Goal: Information Seeking & Learning: Check status

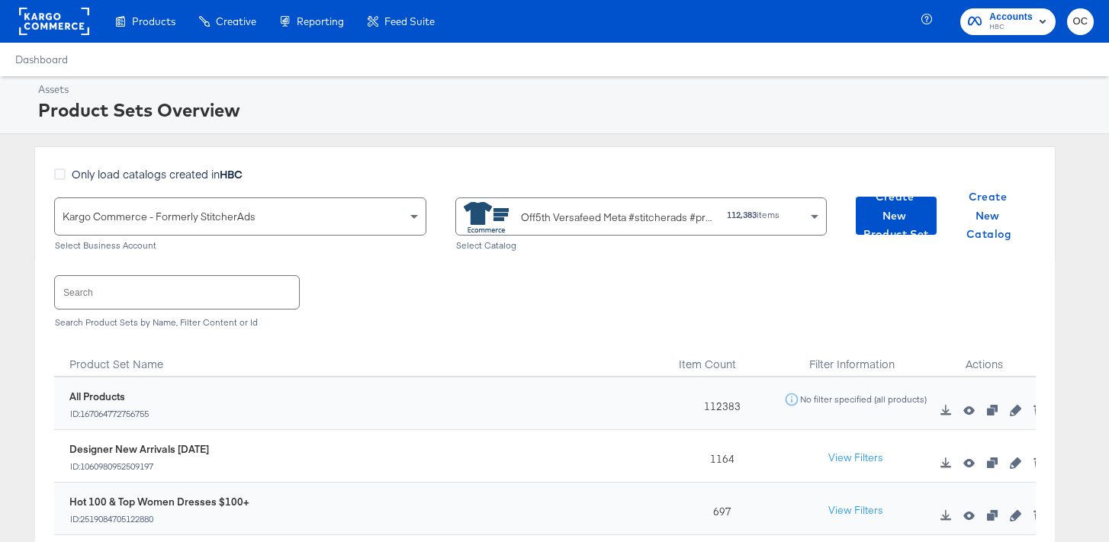
click at [77, 22] on rect at bounding box center [54, 21] width 70 height 27
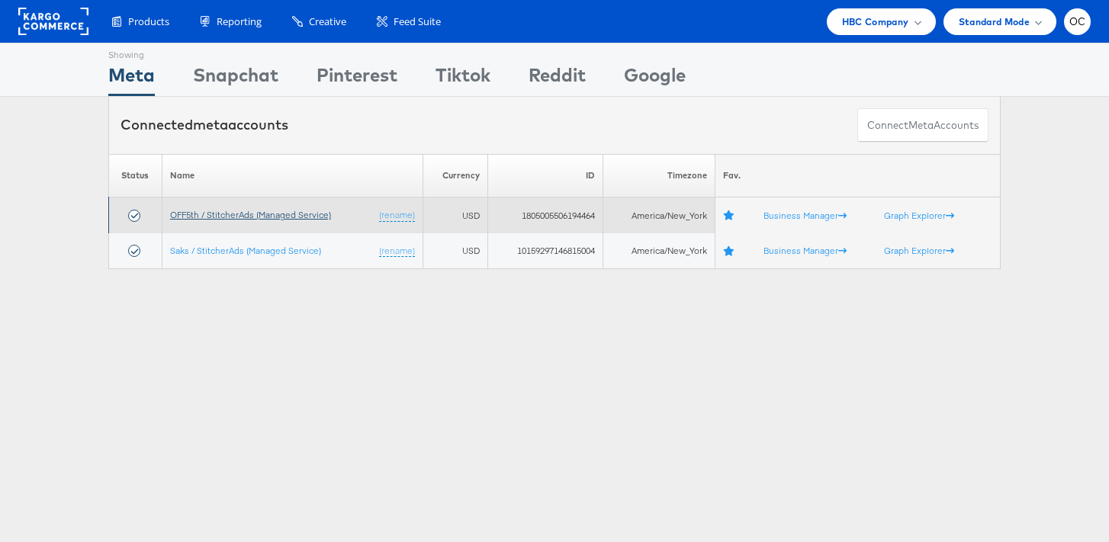
click at [256, 214] on link "OFF5th / StitcherAds (Managed Service)" at bounding box center [250, 214] width 161 height 11
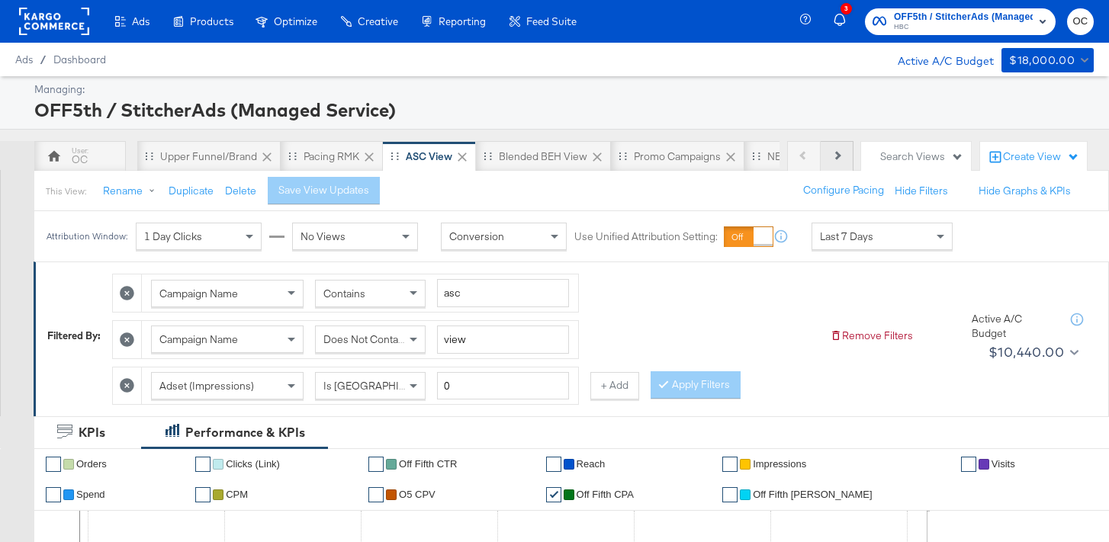
click at [828, 166] on button "Next" at bounding box center [837, 156] width 33 height 31
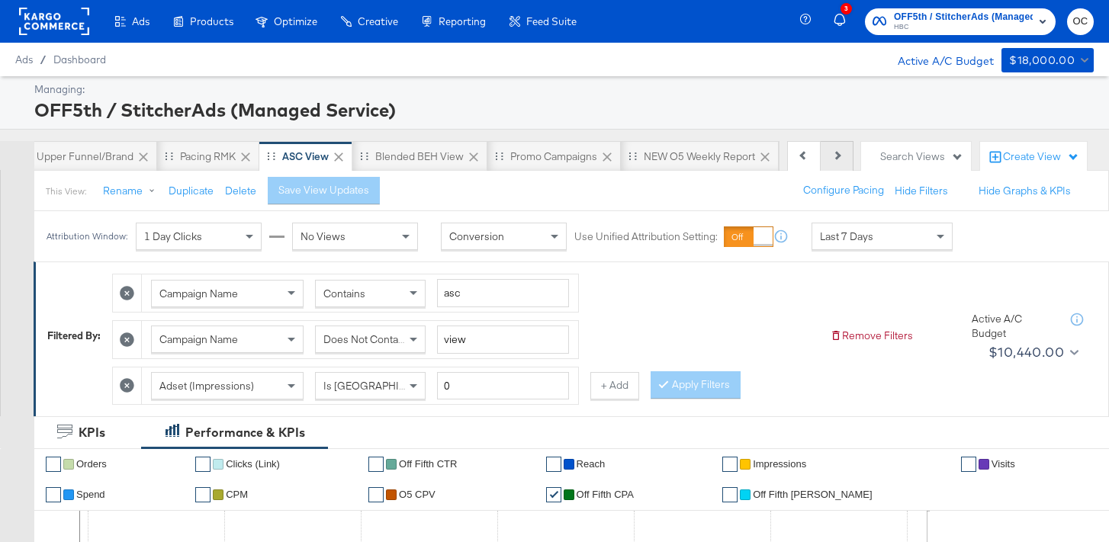
scroll to position [0, 153]
click at [828, 165] on button "Next" at bounding box center [837, 156] width 33 height 31
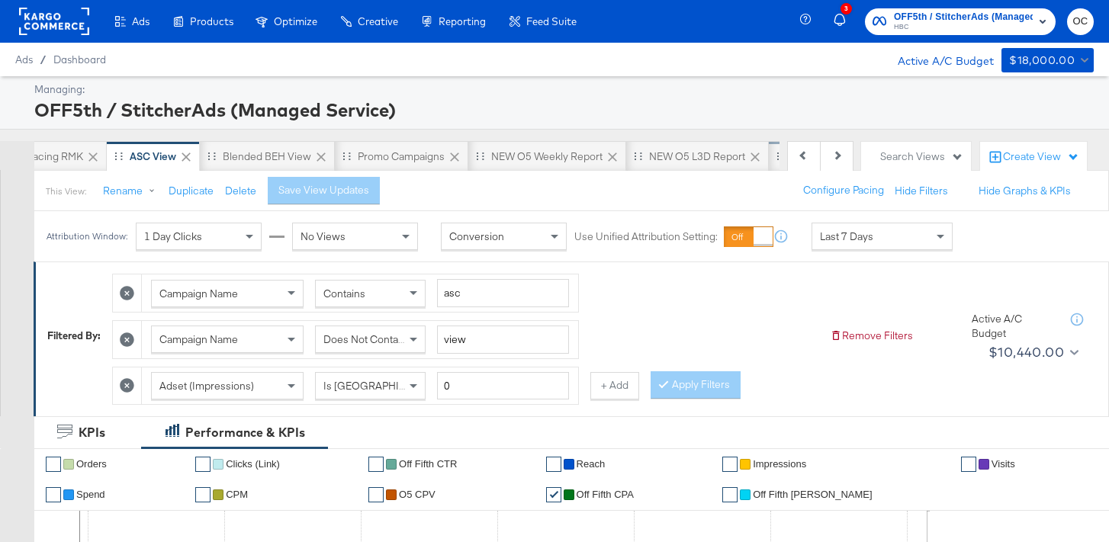
scroll to position [0, 305]
click at [678, 157] on div "NEW O5 L3D Report" at bounding box center [668, 157] width 96 height 14
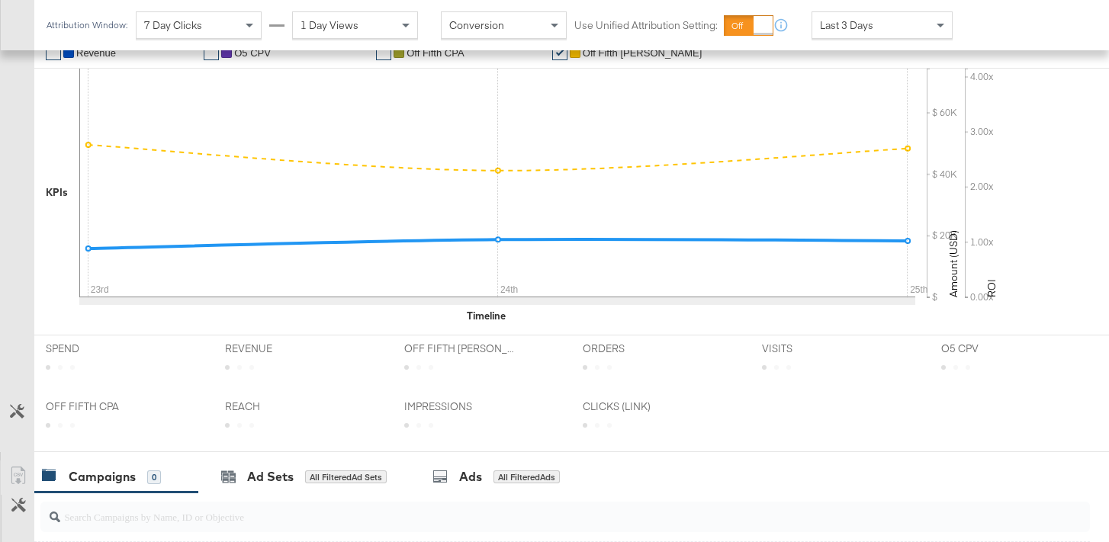
scroll to position [370, 0]
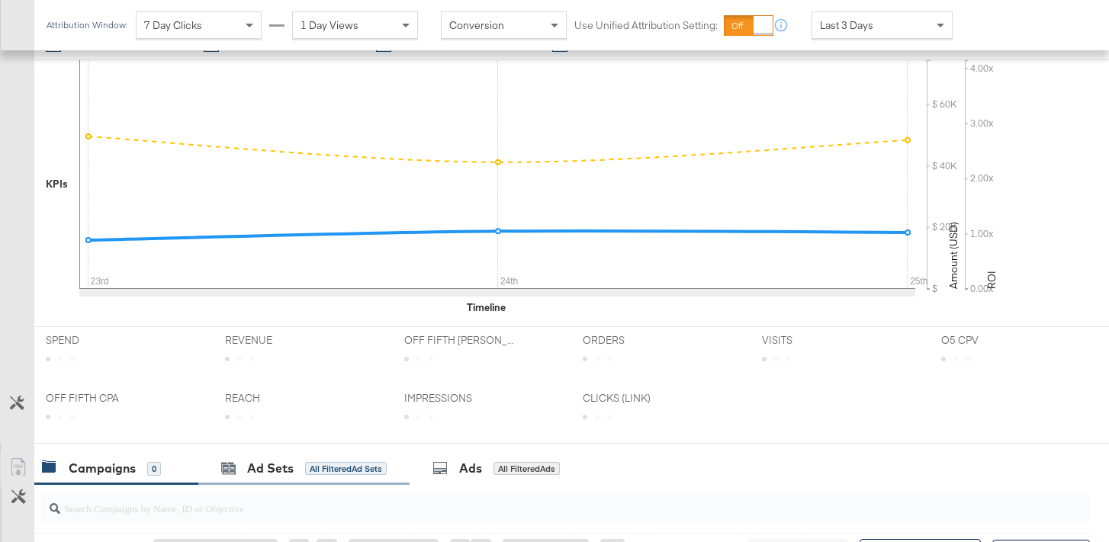
click at [243, 458] on div "Ad Sets All Filtered Ad Sets" at bounding box center [303, 468] width 211 height 33
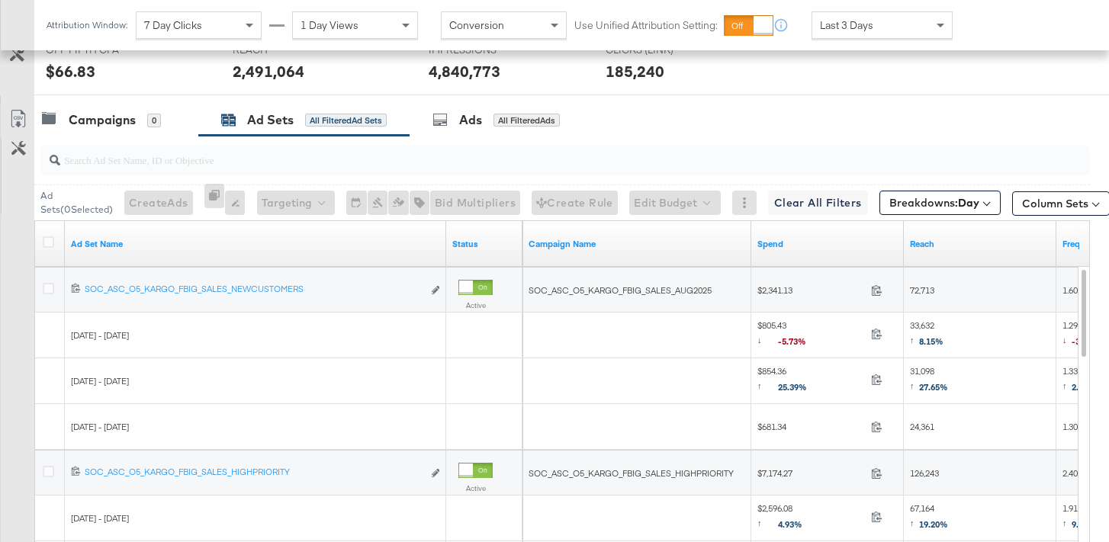
scroll to position [720, 0]
click at [21, 114] on icon at bounding box center [18, 117] width 18 height 18
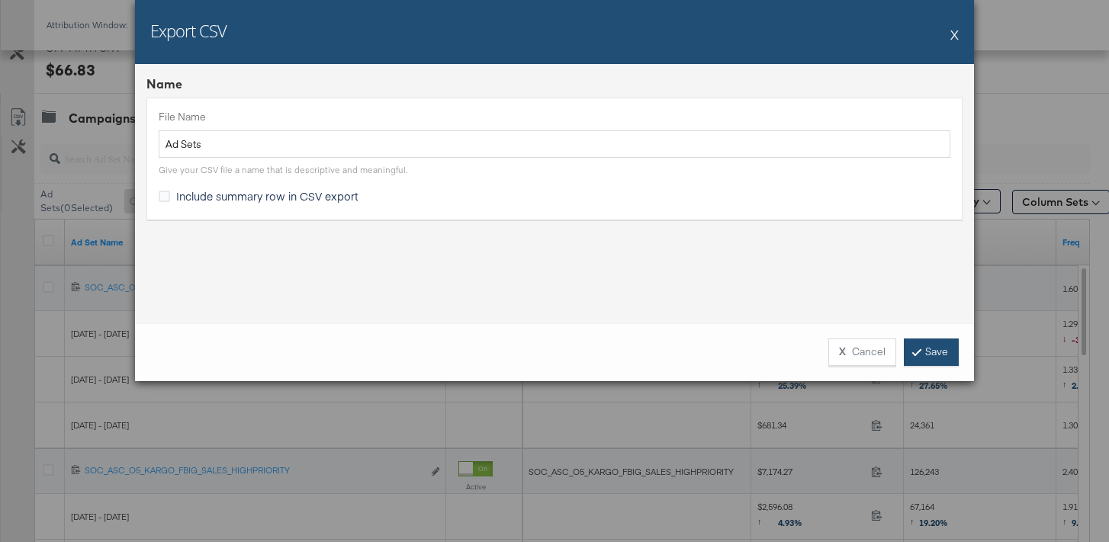
click at [937, 362] on link "Save" at bounding box center [931, 352] width 55 height 27
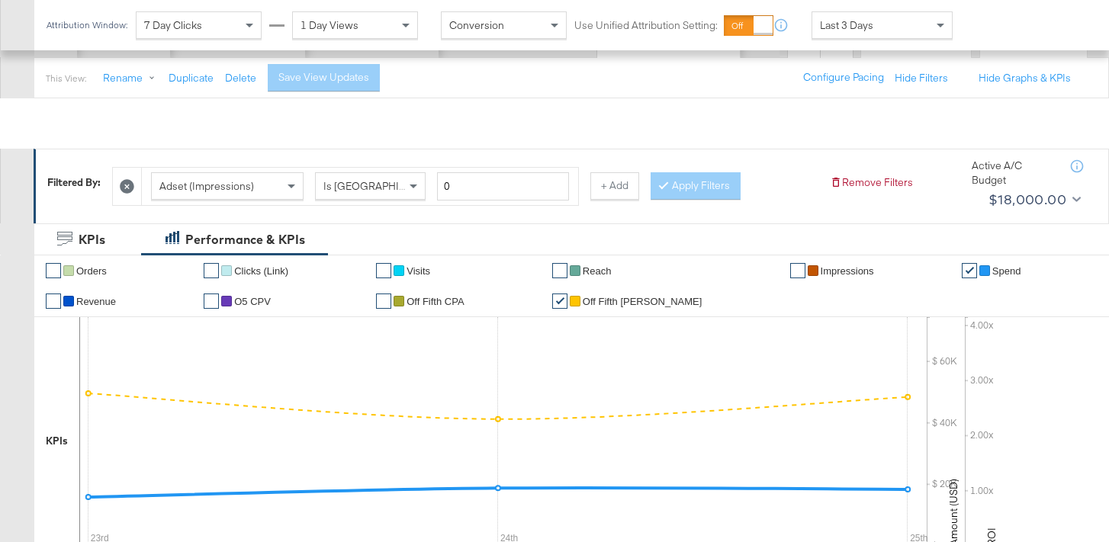
scroll to position [0, 0]
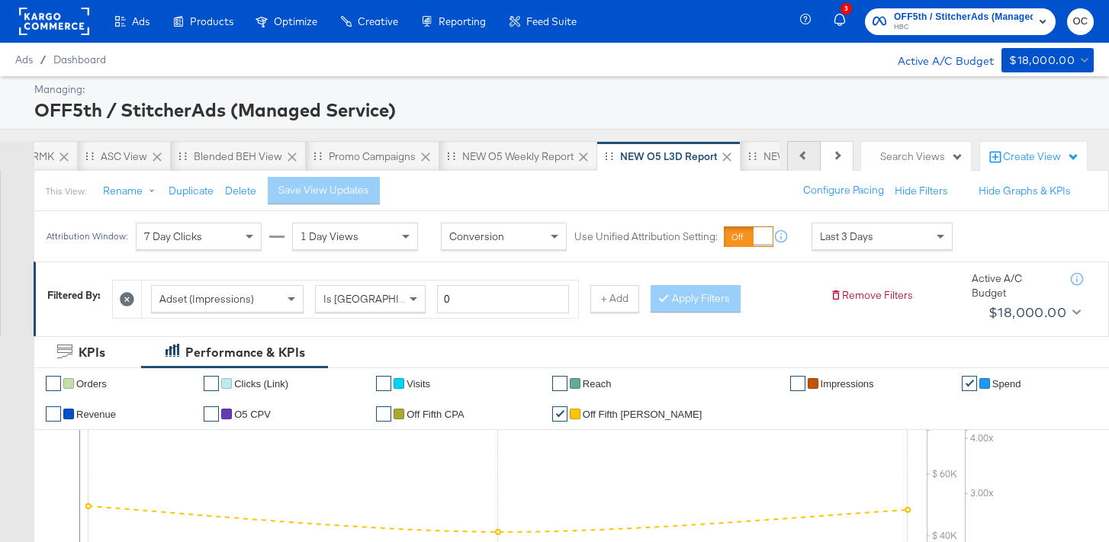
click at [796, 159] on button "Previous" at bounding box center [804, 156] width 34 height 31
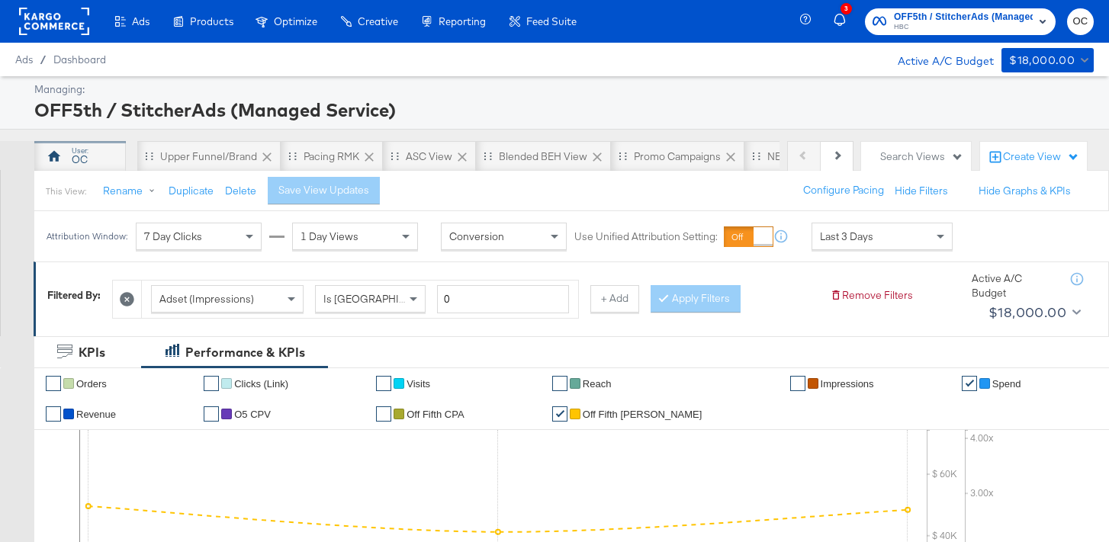
click at [69, 159] on div "OC" at bounding box center [80, 156] width 92 height 31
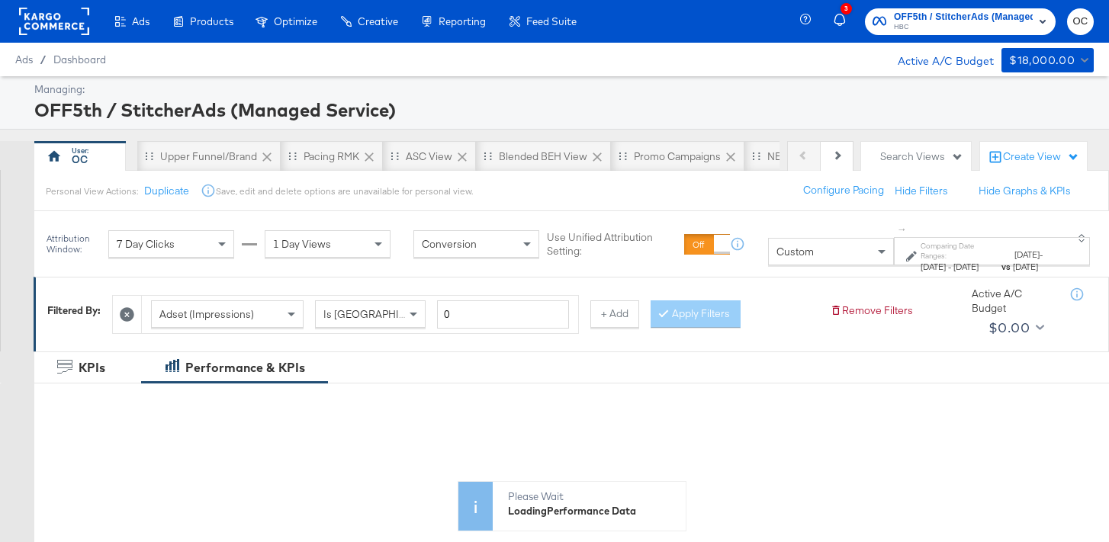
click at [787, 263] on div "Custom" at bounding box center [831, 252] width 124 height 26
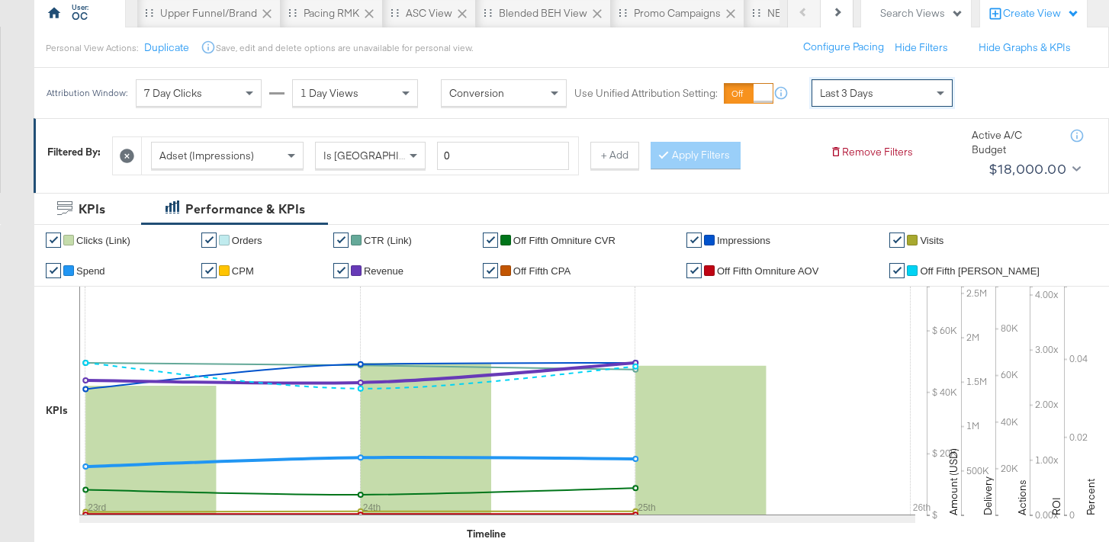
scroll to position [140, 0]
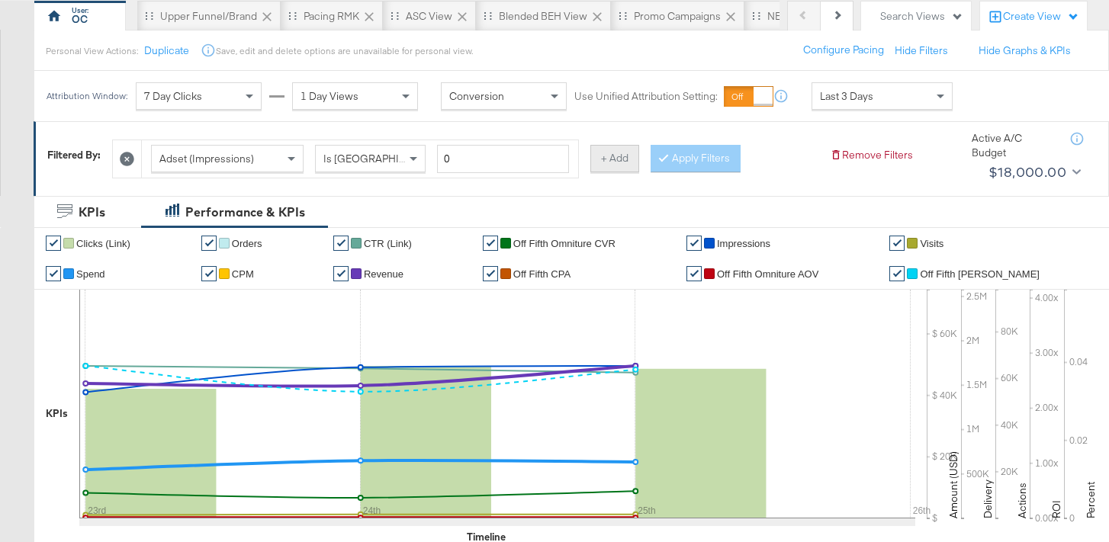
click at [608, 166] on button "+ Add" at bounding box center [614, 158] width 49 height 27
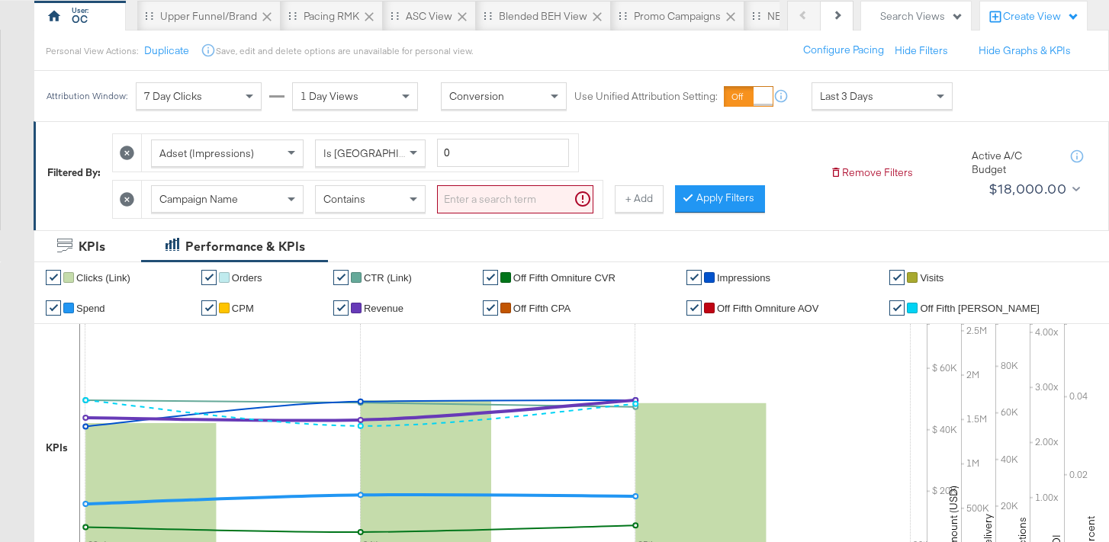
click at [339, 205] on span "Contains" at bounding box center [344, 199] width 42 height 14
click at [547, 187] on input "search" at bounding box center [515, 199] width 156 height 28
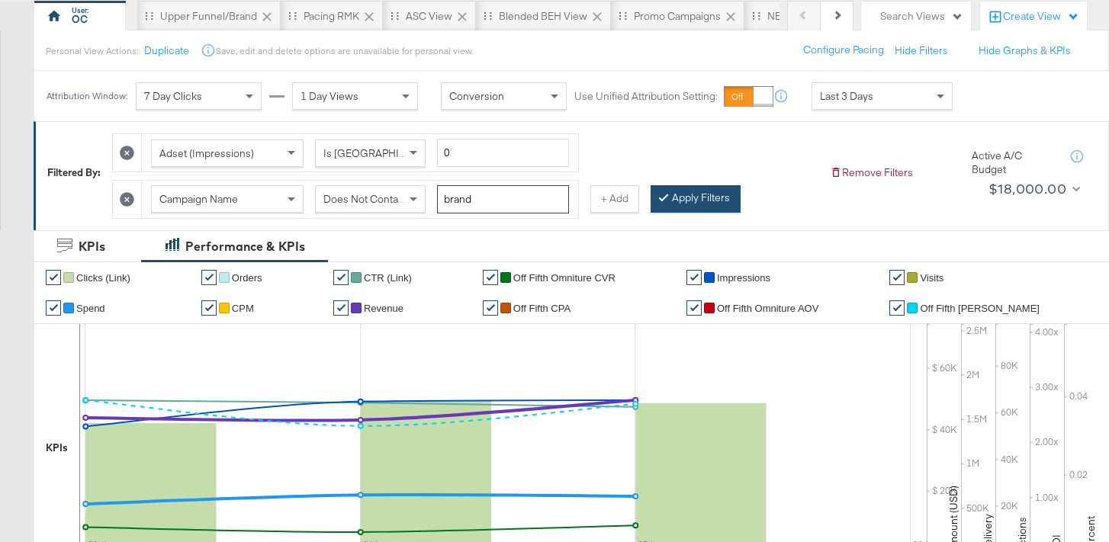
type input "brand"
click at [705, 189] on button "Apply Filters" at bounding box center [696, 198] width 90 height 27
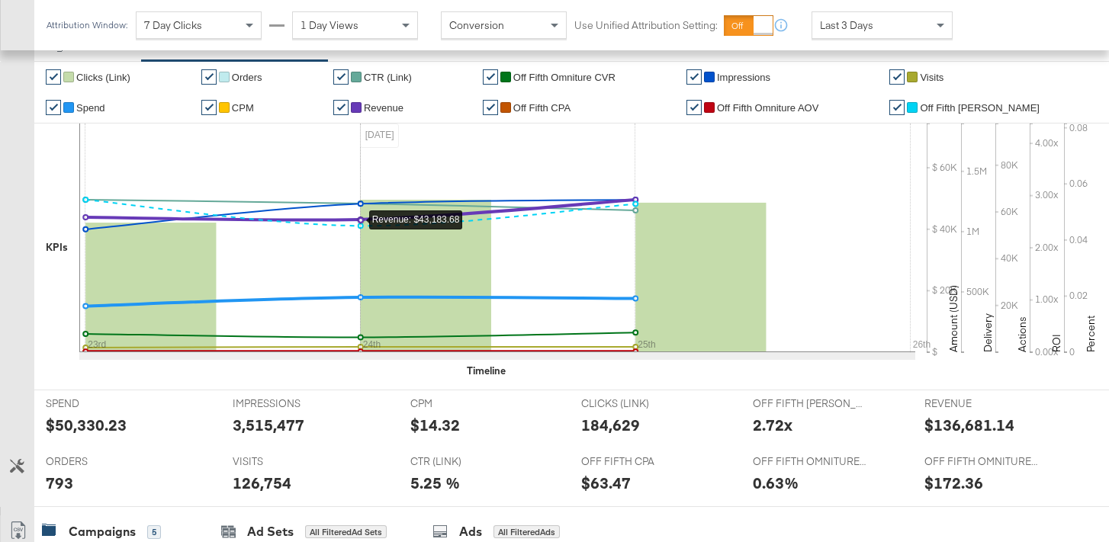
scroll to position [0, 0]
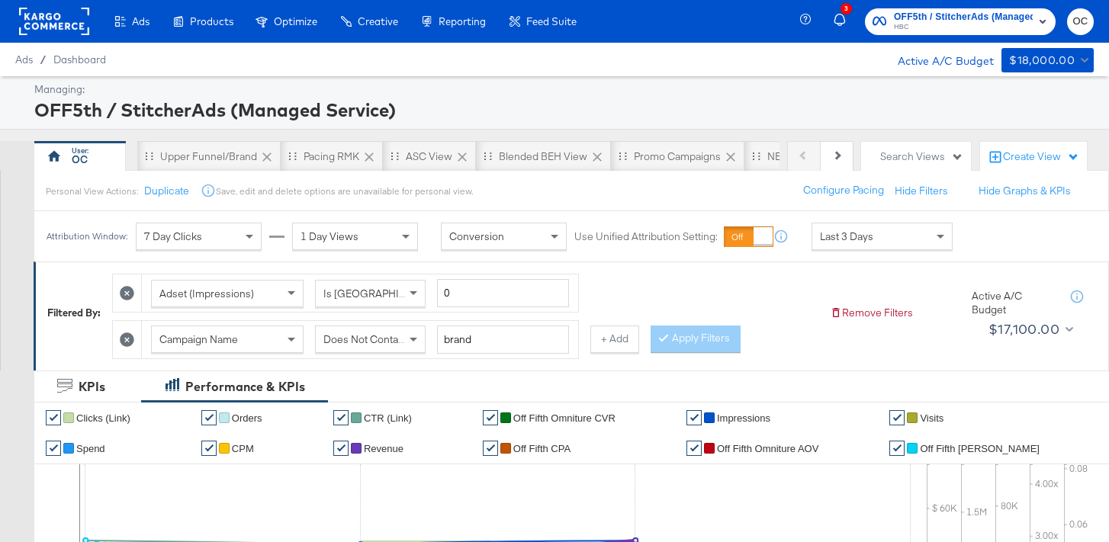
click at [877, 243] on div "Last 3 Days" at bounding box center [882, 237] width 140 height 26
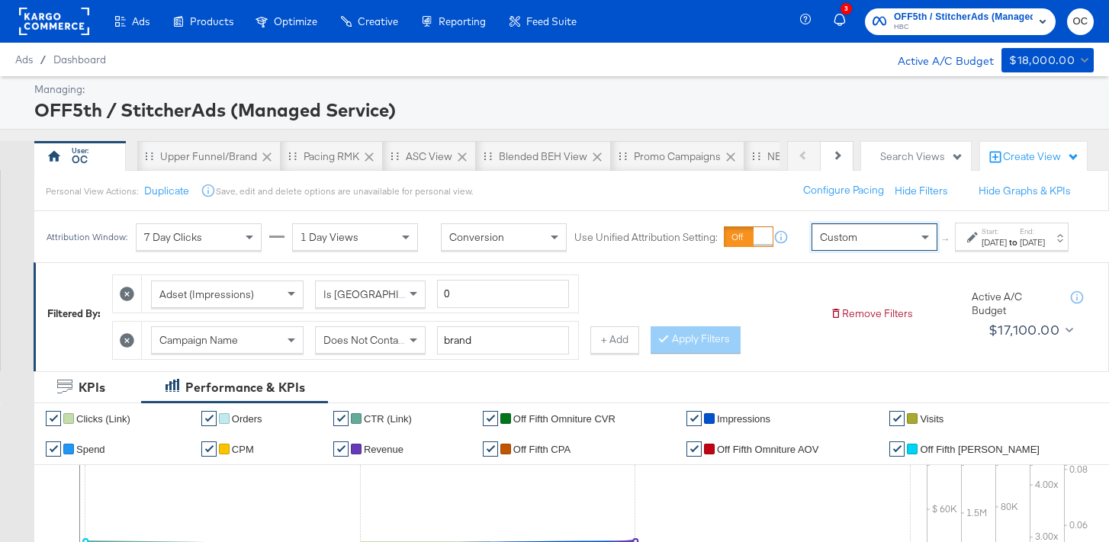
click at [134, 348] on icon at bounding box center [127, 340] width 14 height 14
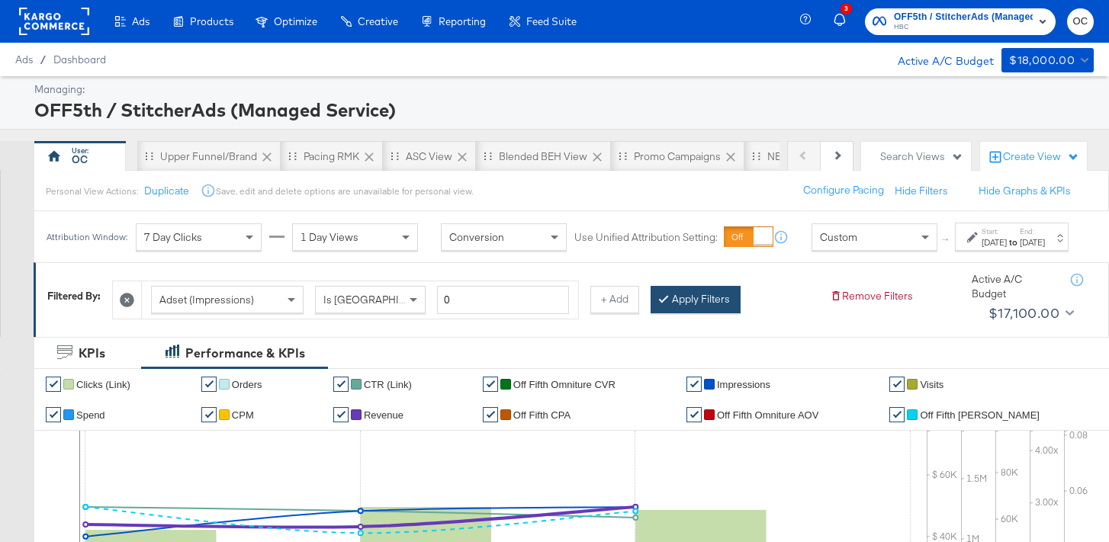
click at [674, 314] on button "Apply Filters" at bounding box center [696, 299] width 90 height 27
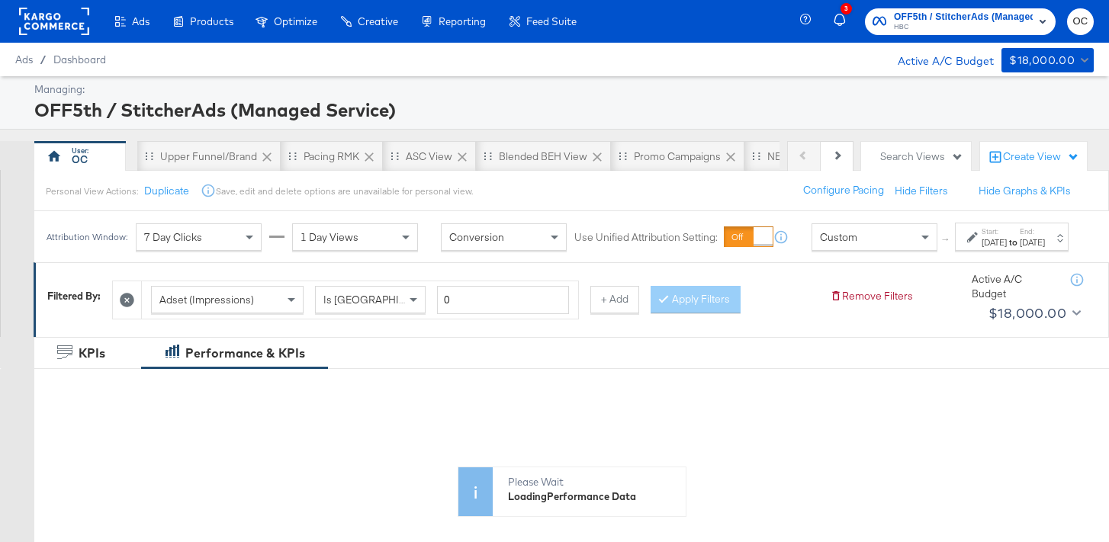
click at [862, 250] on div "Custom" at bounding box center [874, 237] width 124 height 26
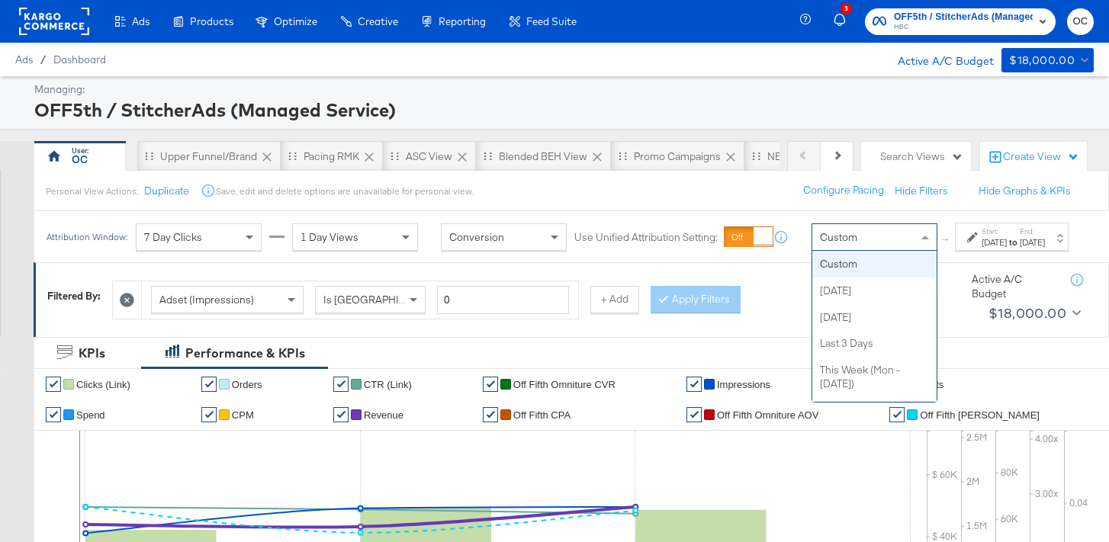
click at [982, 249] on div "[DATE]" at bounding box center [994, 242] width 25 height 12
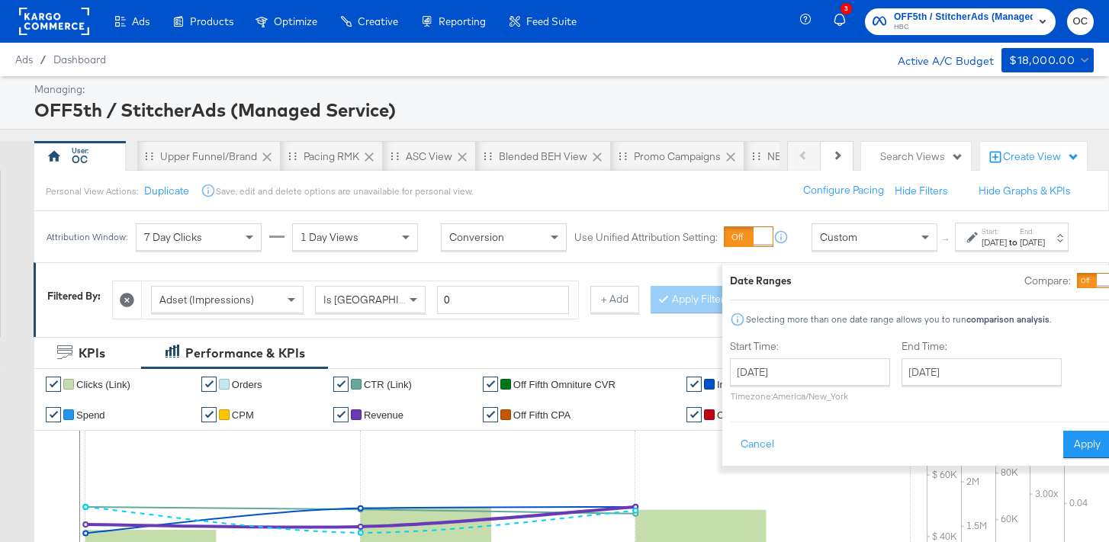
click at [1077, 284] on div at bounding box center [1094, 280] width 34 height 15
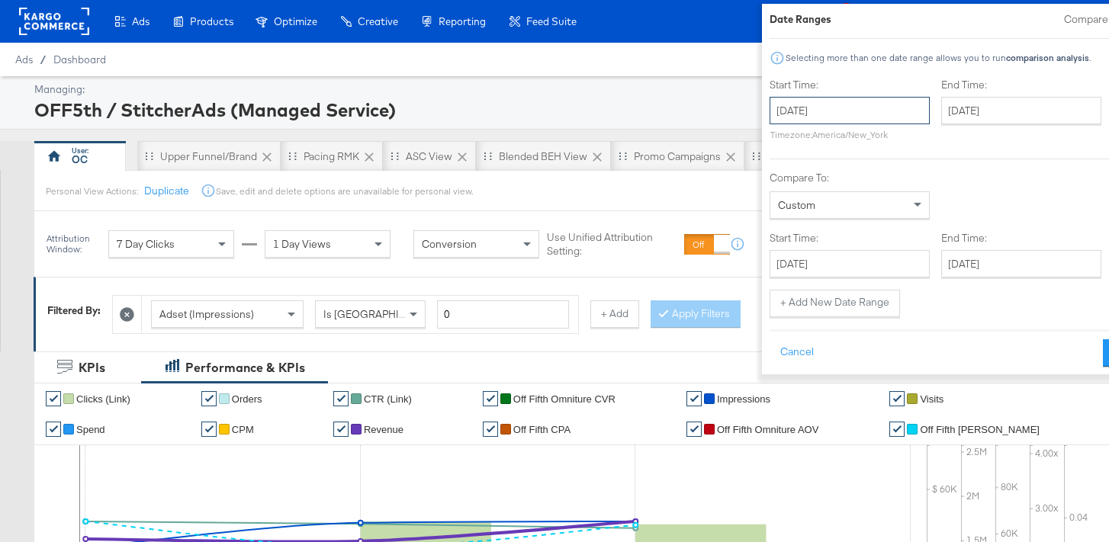
click at [814, 119] on input "[DATE]" at bounding box center [850, 110] width 160 height 27
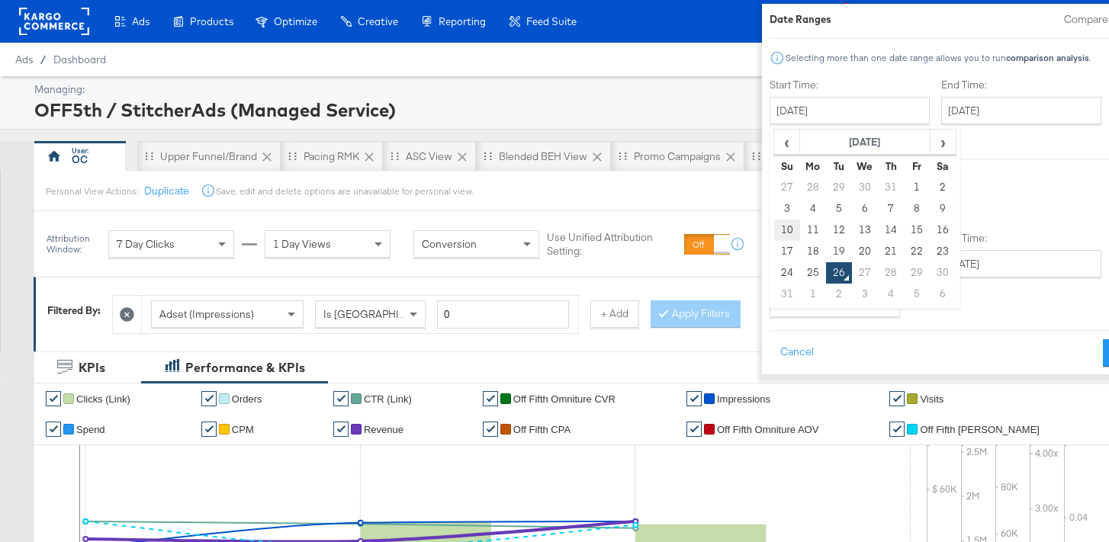
click at [774, 226] on td "10" at bounding box center [787, 230] width 26 height 21
type input "[DATE]"
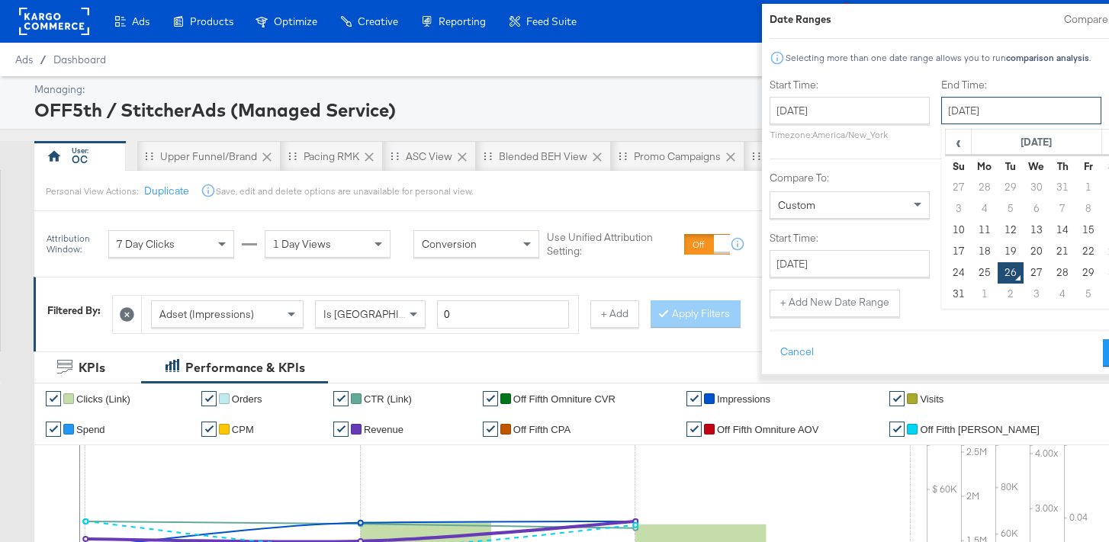
click at [941, 114] on input "[DATE]" at bounding box center [1021, 110] width 160 height 27
click at [1060, 232] on div "‹ [DATE] › Su Mo Tu We Th Fr Sa 27 28 29 30 31 1 2 3 4 5 6 7 8 9 10 11 12 13 14…" at bounding box center [1036, 217] width 191 height 184
click at [1102, 233] on td "16" at bounding box center [1115, 230] width 26 height 21
type input "[DATE]"
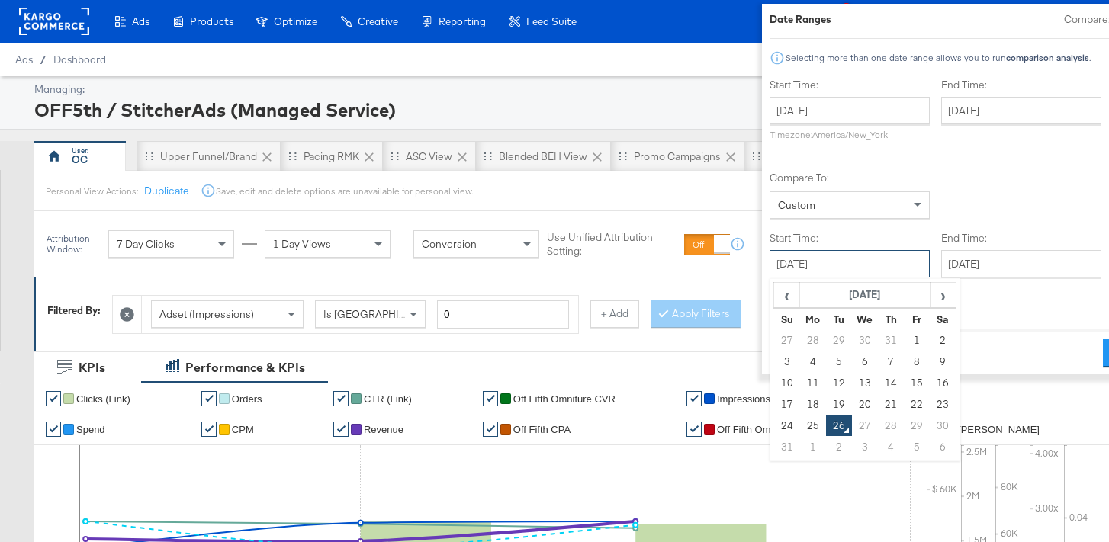
click at [803, 263] on input "[DATE]" at bounding box center [850, 263] width 160 height 27
click at [774, 406] on td "17" at bounding box center [787, 404] width 26 height 21
type input "[DATE]"
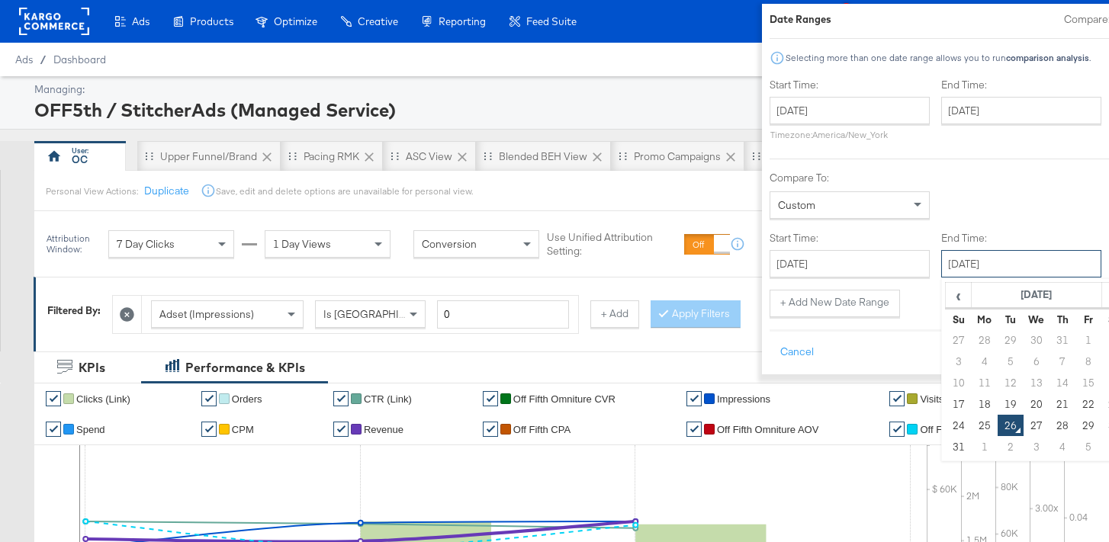
click at [941, 273] on input "[DATE]" at bounding box center [1021, 263] width 160 height 27
click at [1102, 398] on td "23" at bounding box center [1115, 404] width 26 height 21
type input "[DATE]"
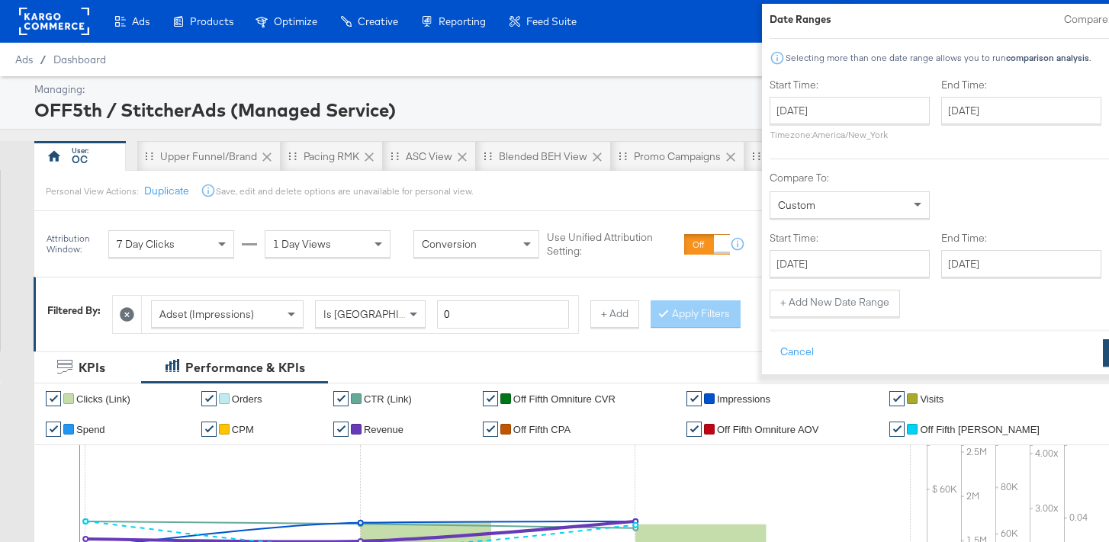
click at [1103, 361] on button "Apply" at bounding box center [1127, 352] width 48 height 27
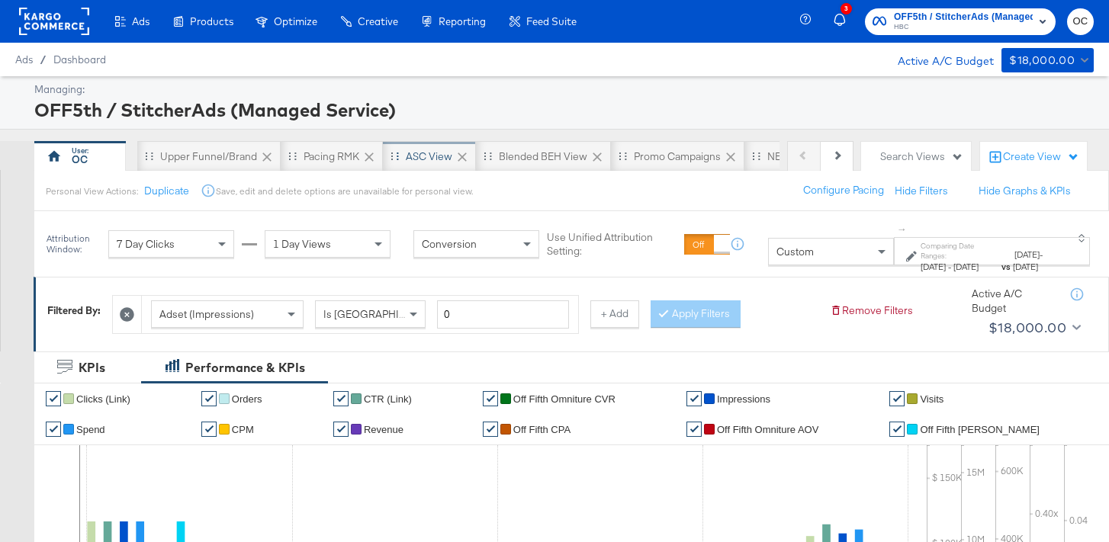
click at [410, 162] on div "ASC View" at bounding box center [429, 157] width 47 height 14
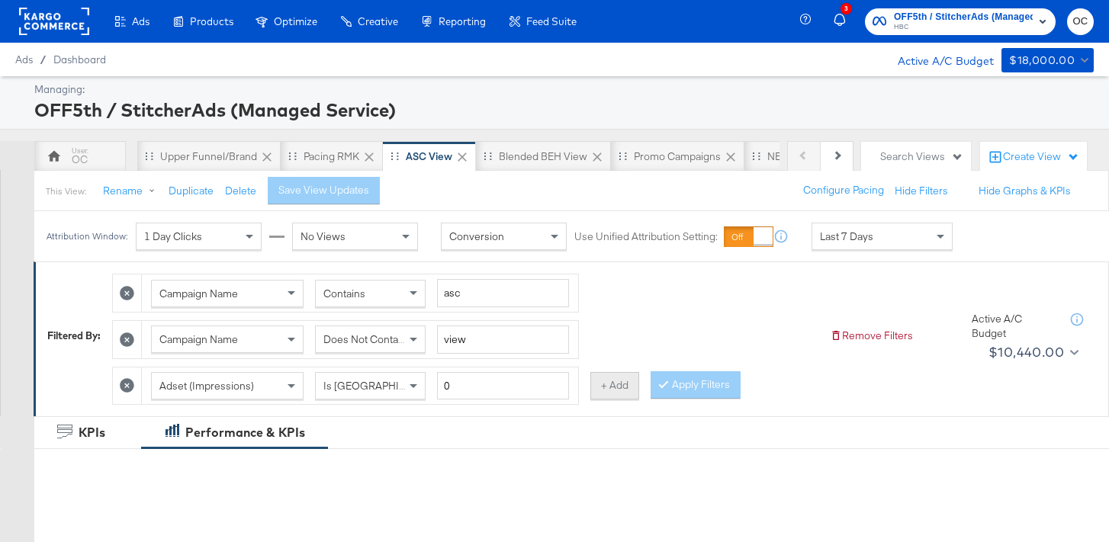
click at [613, 395] on button "+ Add" at bounding box center [614, 385] width 49 height 27
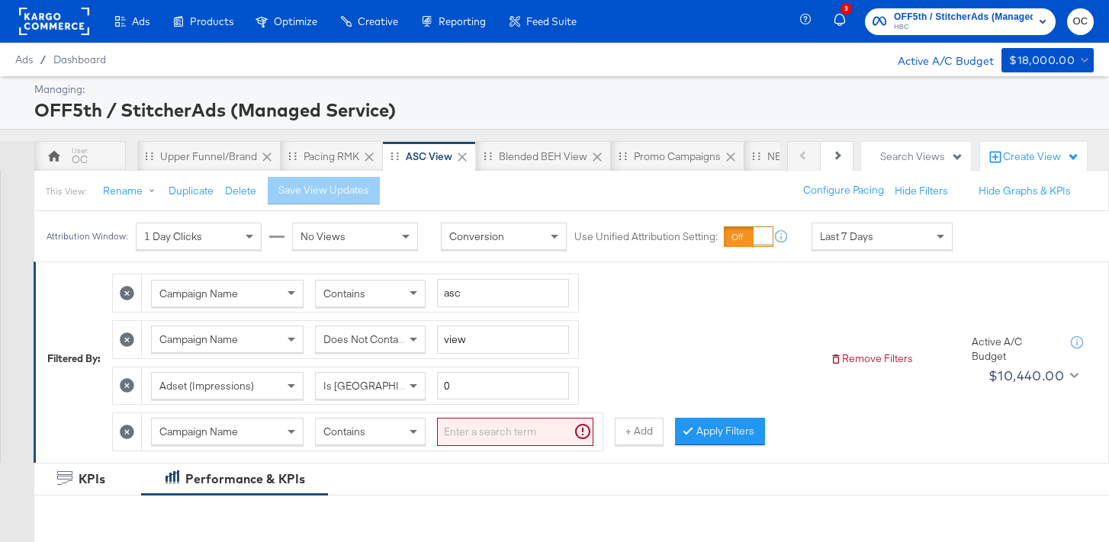
click at [468, 431] on input "search" at bounding box center [515, 432] width 156 height 28
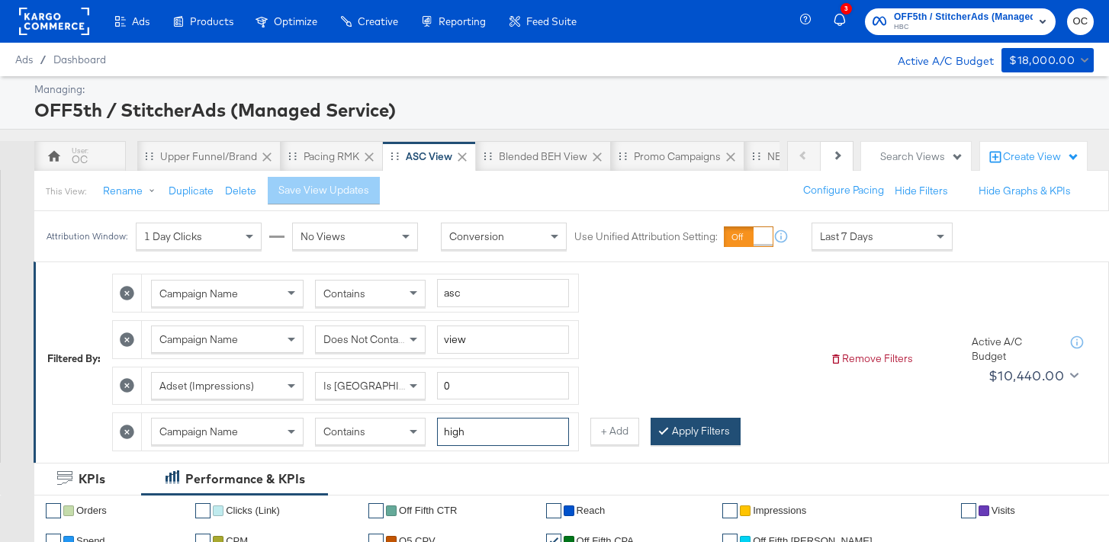
type input "high"
click at [670, 433] on button "Apply Filters" at bounding box center [696, 431] width 90 height 27
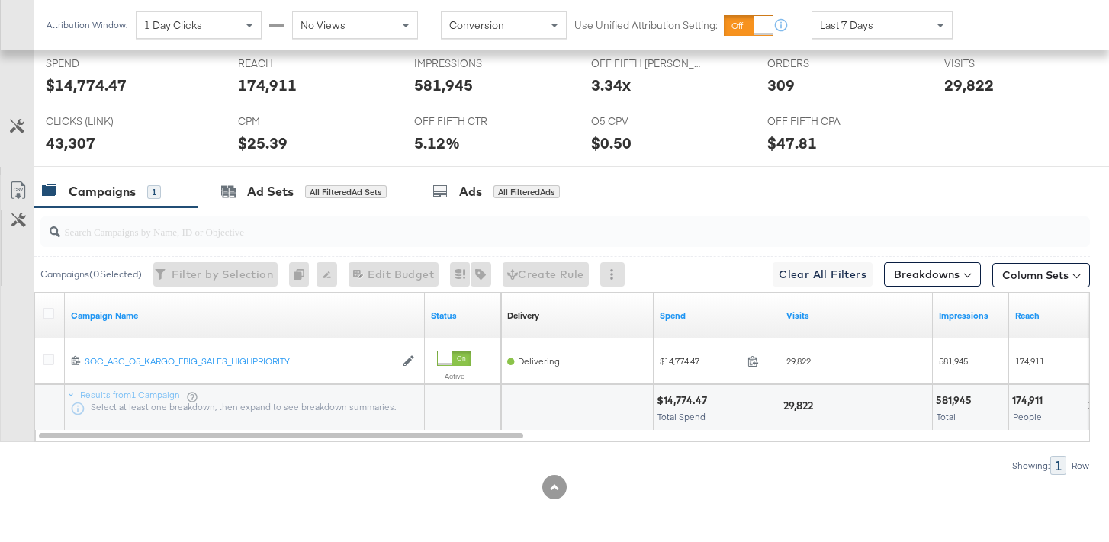
scroll to position [774, 0]
click at [545, 205] on div "Ads All Filtered Ads" at bounding box center [499, 191] width 179 height 33
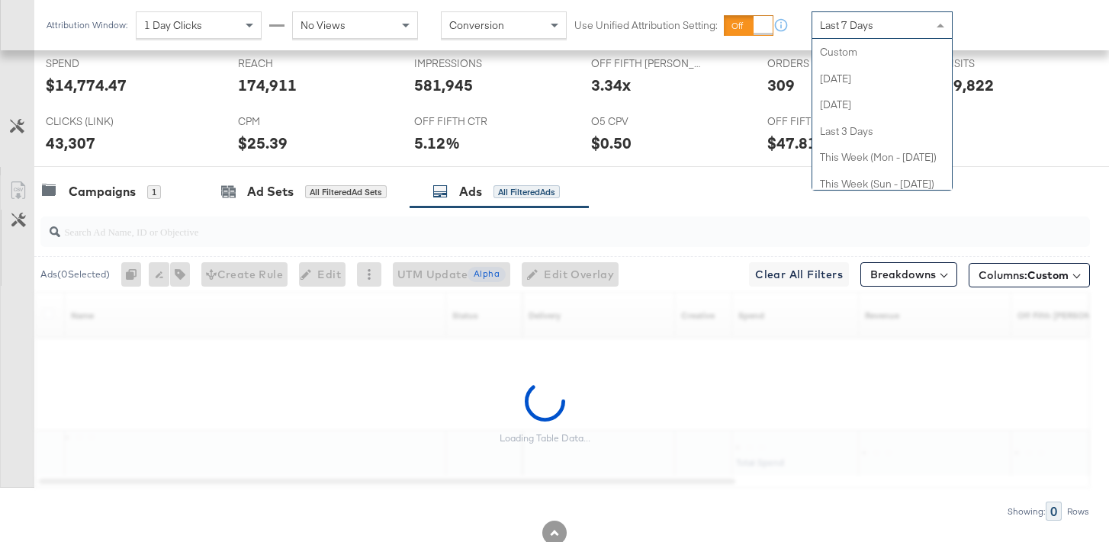
click at [900, 22] on div "Last 7 Days" at bounding box center [882, 25] width 140 height 26
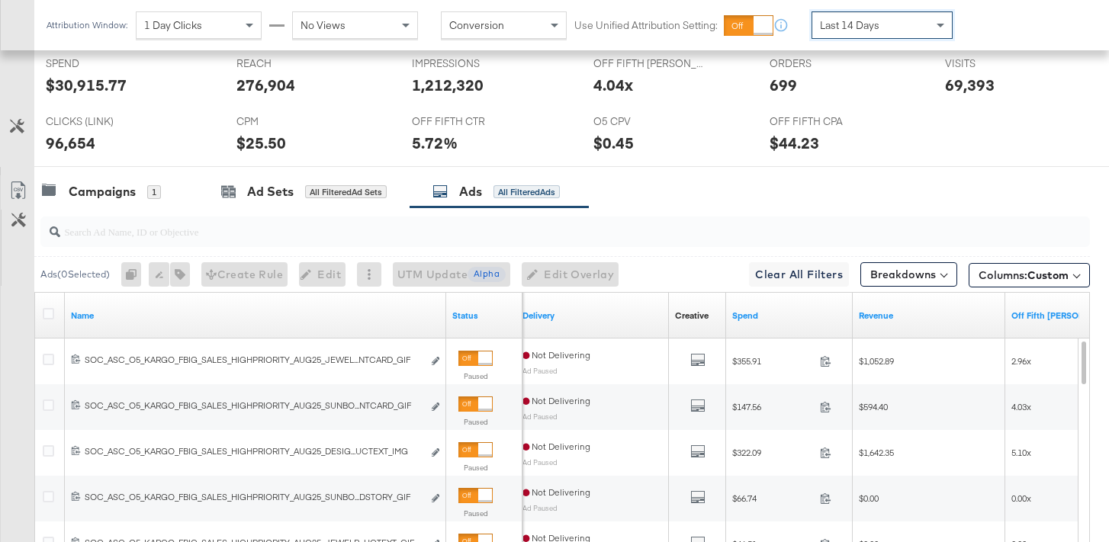
scroll to position [768, 0]
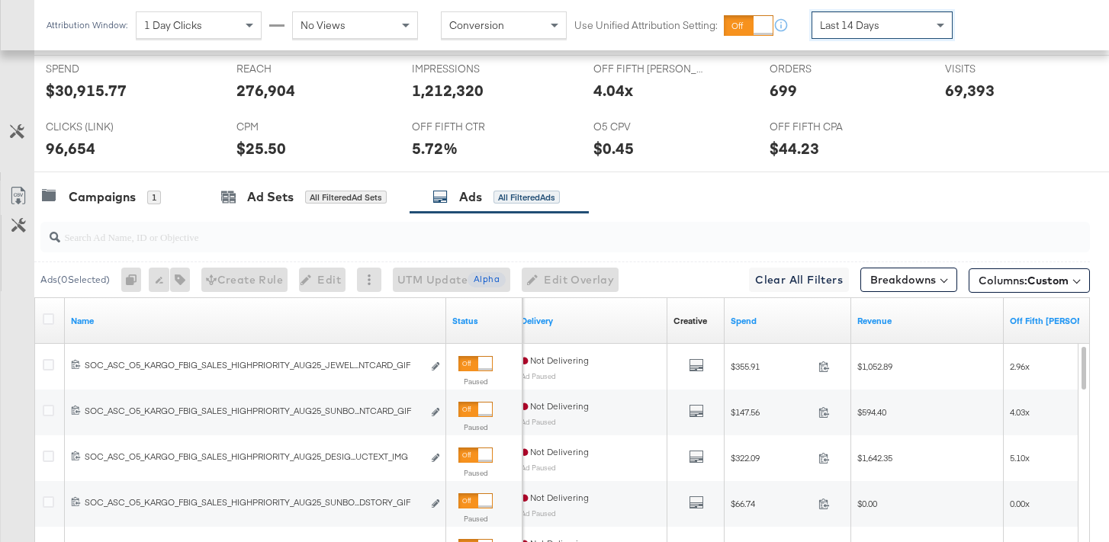
click at [279, 240] on input "search" at bounding box center [528, 231] width 937 height 30
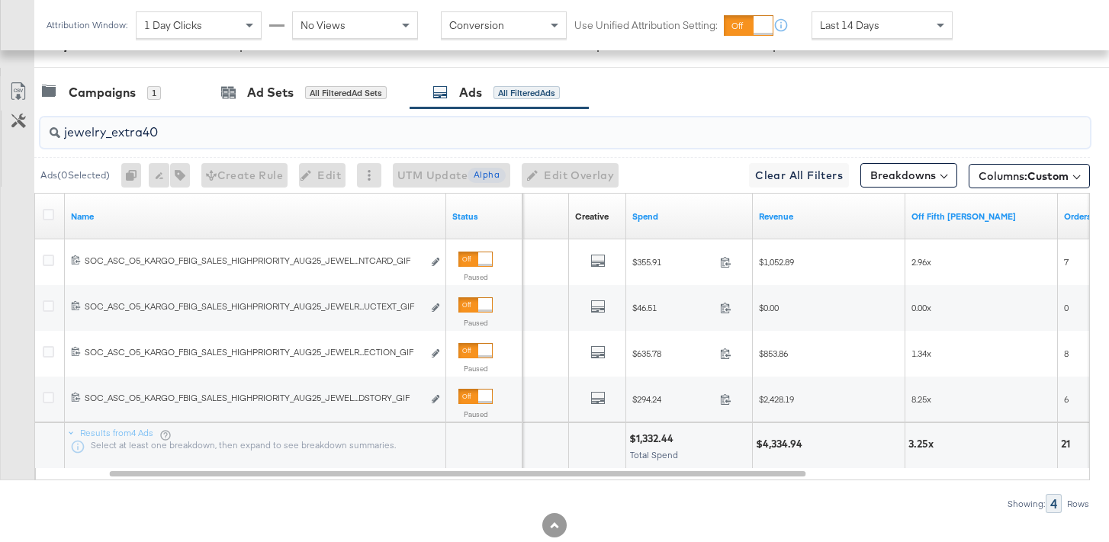
scroll to position [911, 0]
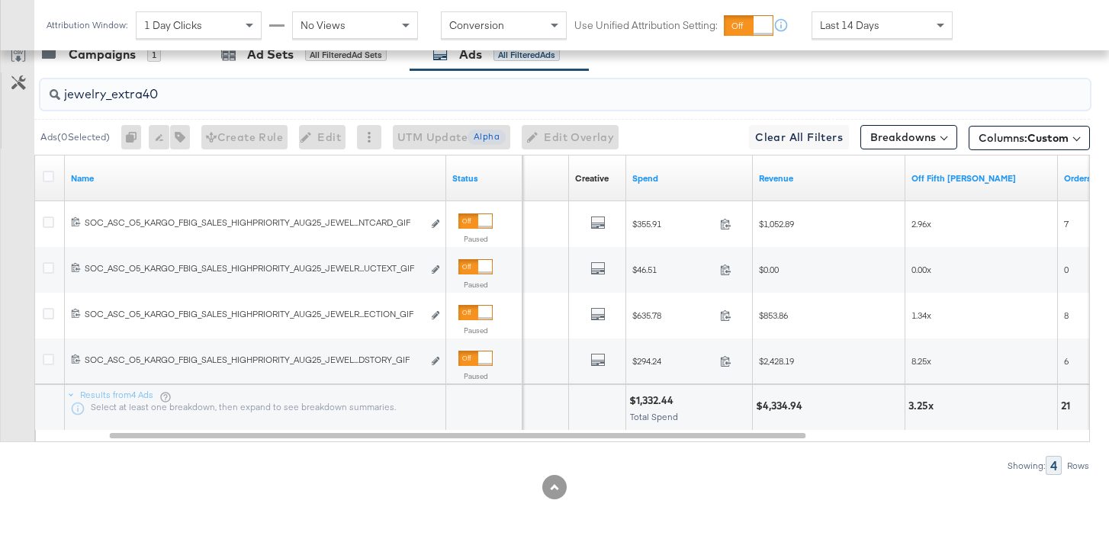
type input "jewelry_extra40"
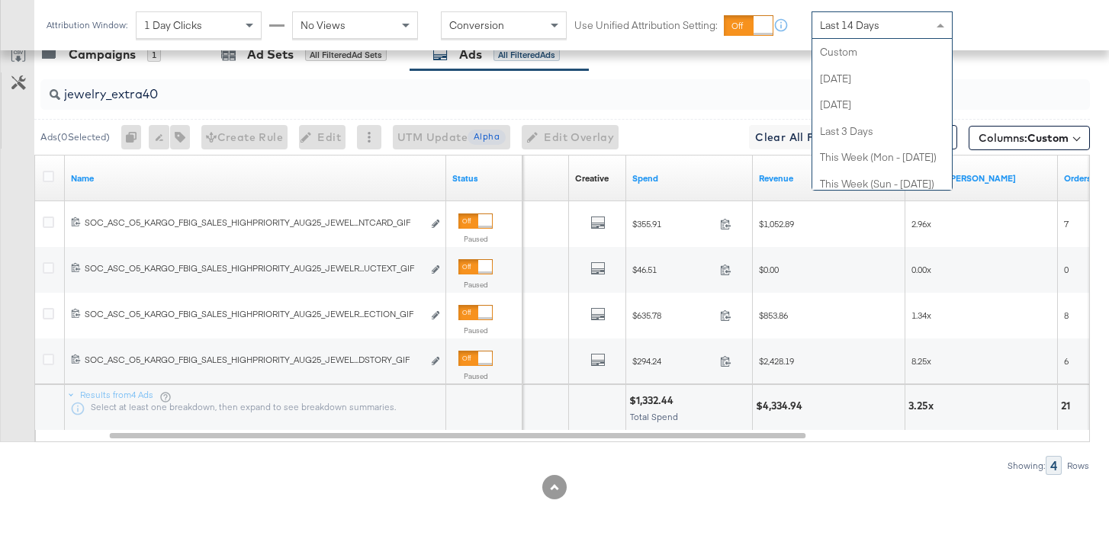
click at [912, 22] on div "Last 14 Days" at bounding box center [882, 25] width 140 height 26
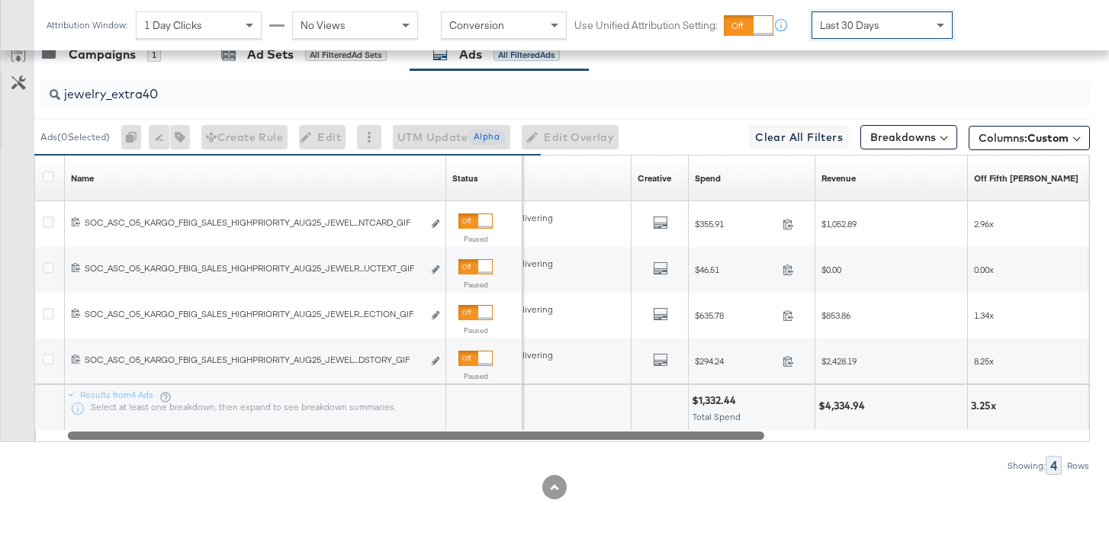
drag, startPoint x: 632, startPoint y: 440, endPoint x: 414, endPoint y: 503, distance: 227.2
click at [414, 503] on div "KPIs Performance & KPIs Customize KPIs ✔ Orders ✔ Clicks (Link) ✔ Off Fifth CTR…" at bounding box center [554, 47] width 1109 height 990
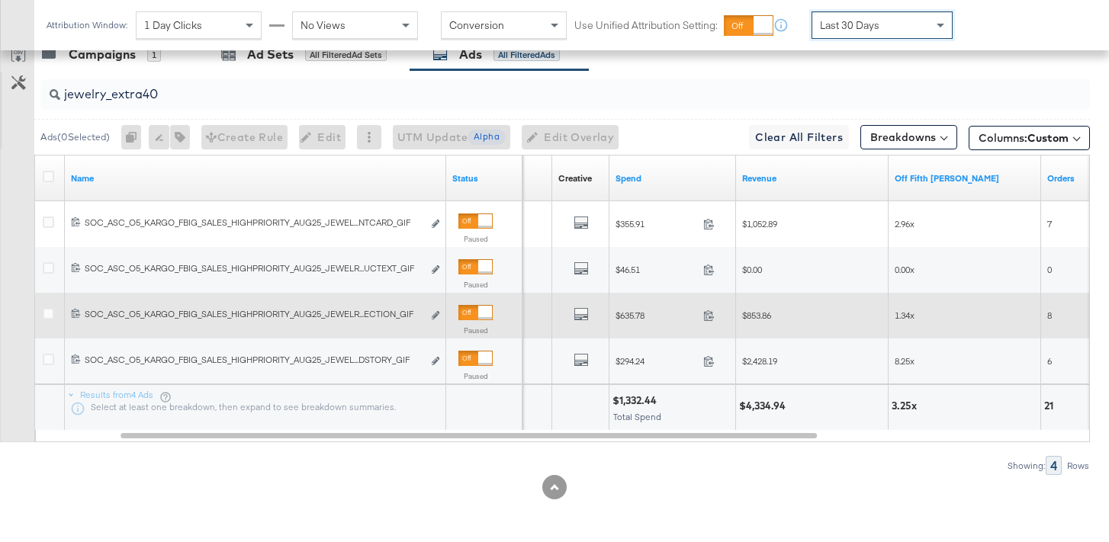
scroll to position [910, 0]
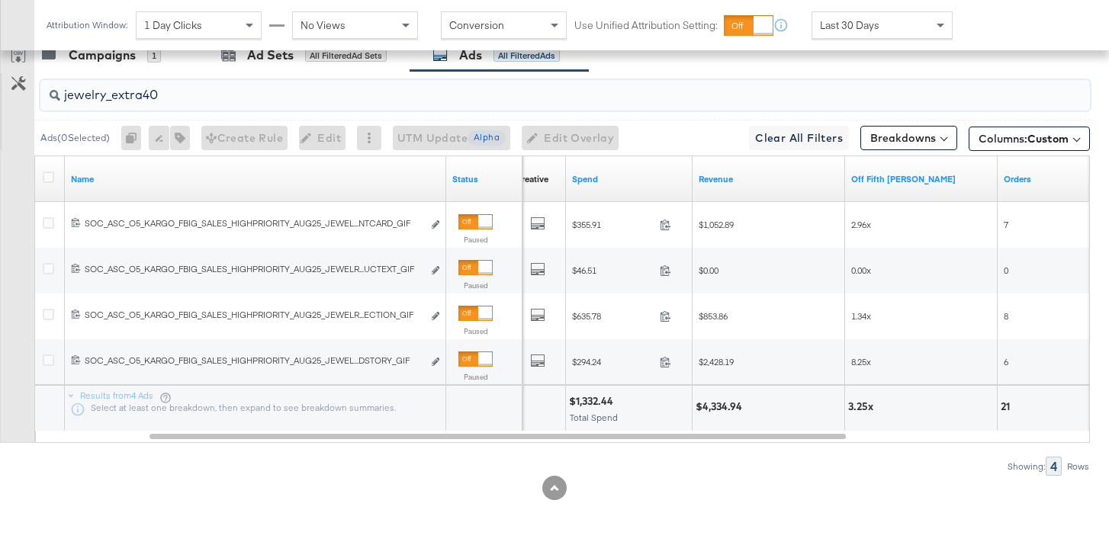
drag, startPoint x: 248, startPoint y: 96, endPoint x: 69, endPoint y: 82, distance: 179.8
click at [69, 83] on input "jewelry_extra40" at bounding box center [528, 89] width 937 height 30
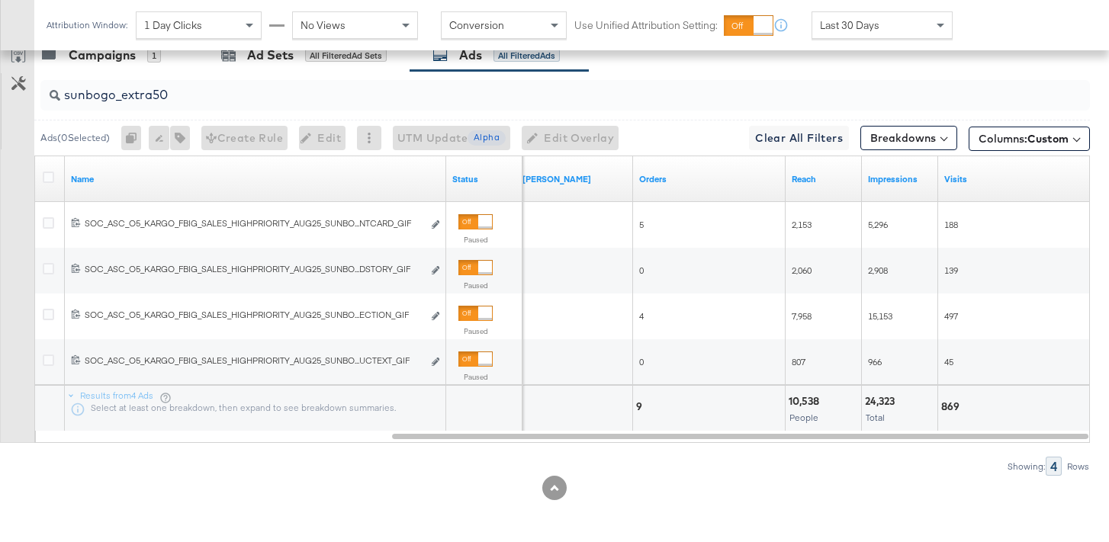
click at [269, 104] on div "sunbogo_extra50" at bounding box center [565, 95] width 1050 height 31
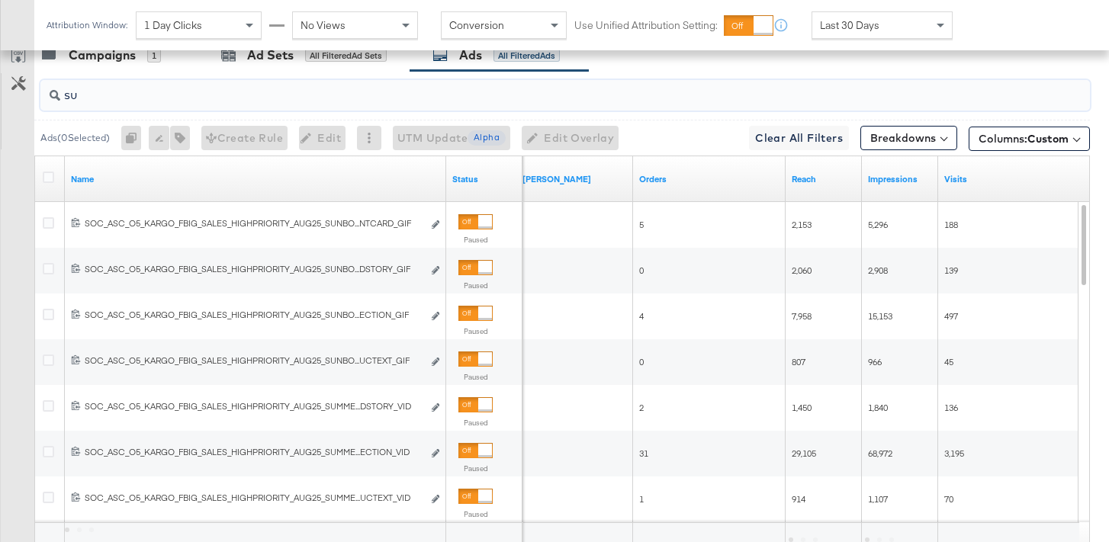
type input "s"
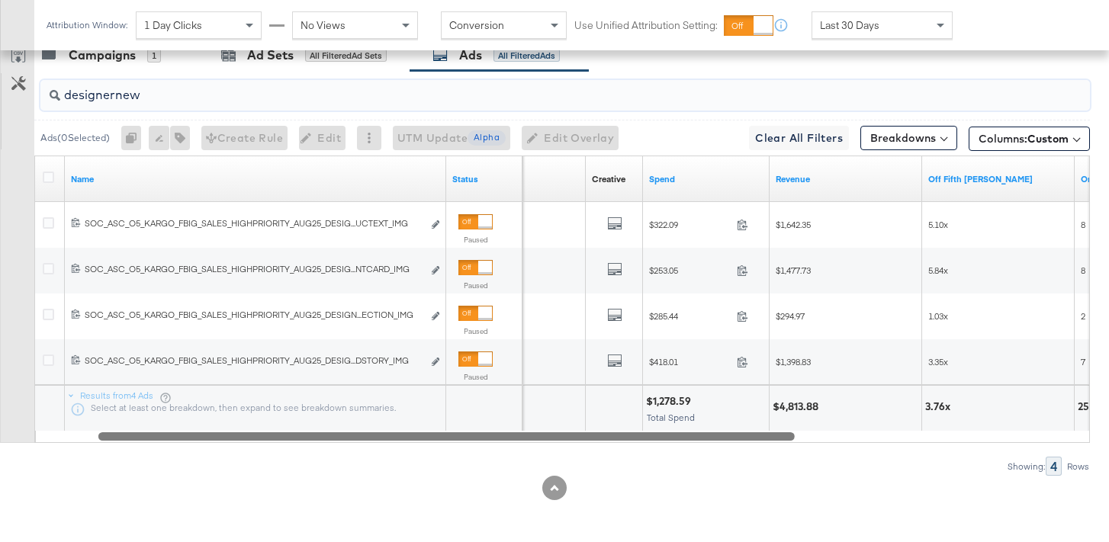
drag, startPoint x: 732, startPoint y: 436, endPoint x: 439, endPoint y: 433, distance: 293.7
click at [439, 433] on div at bounding box center [446, 435] width 697 height 13
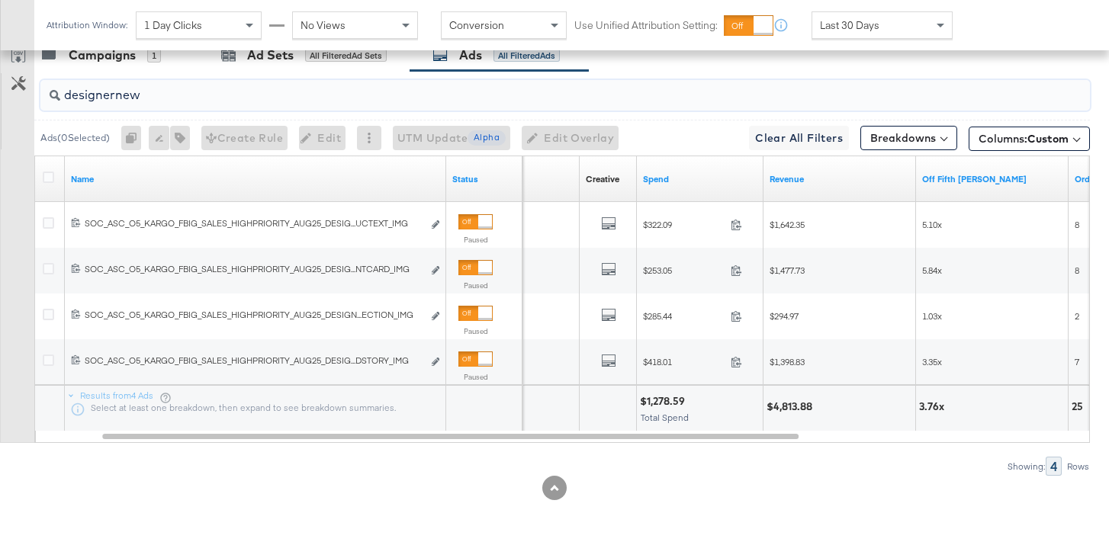
type input "designernew"
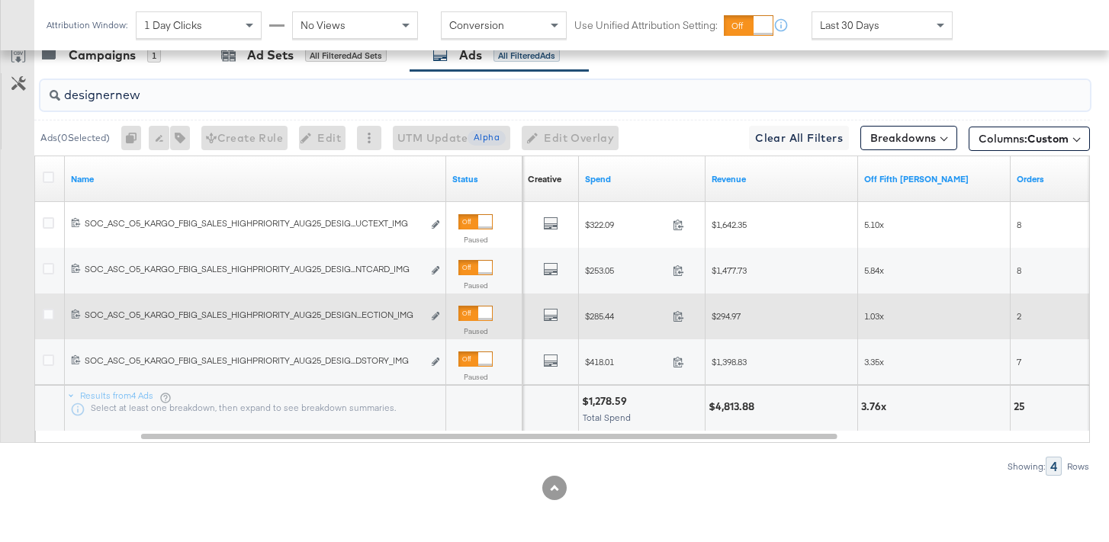
scroll to position [911, 0]
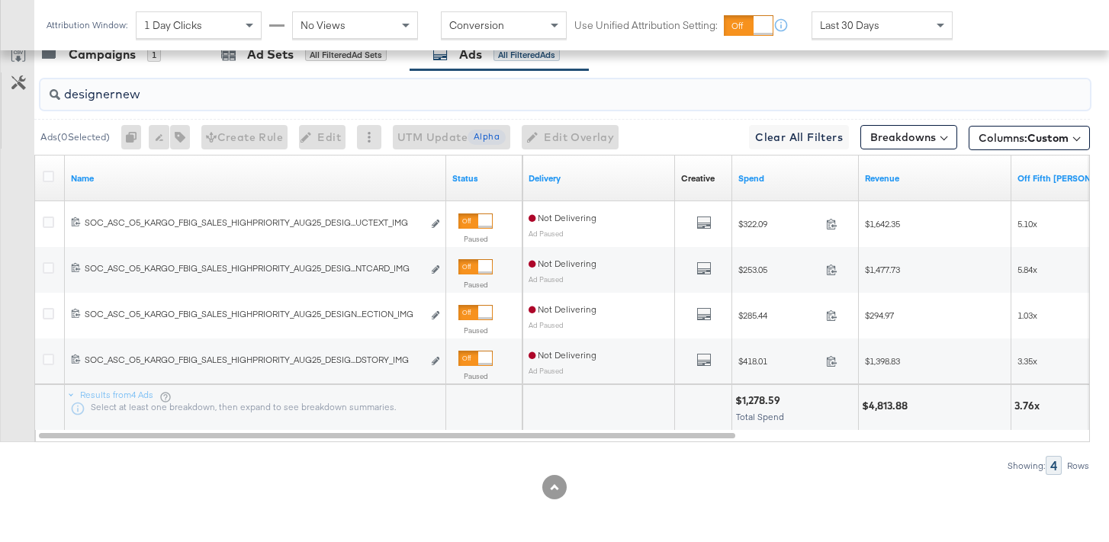
click at [205, 97] on input "designernew" at bounding box center [528, 88] width 937 height 30
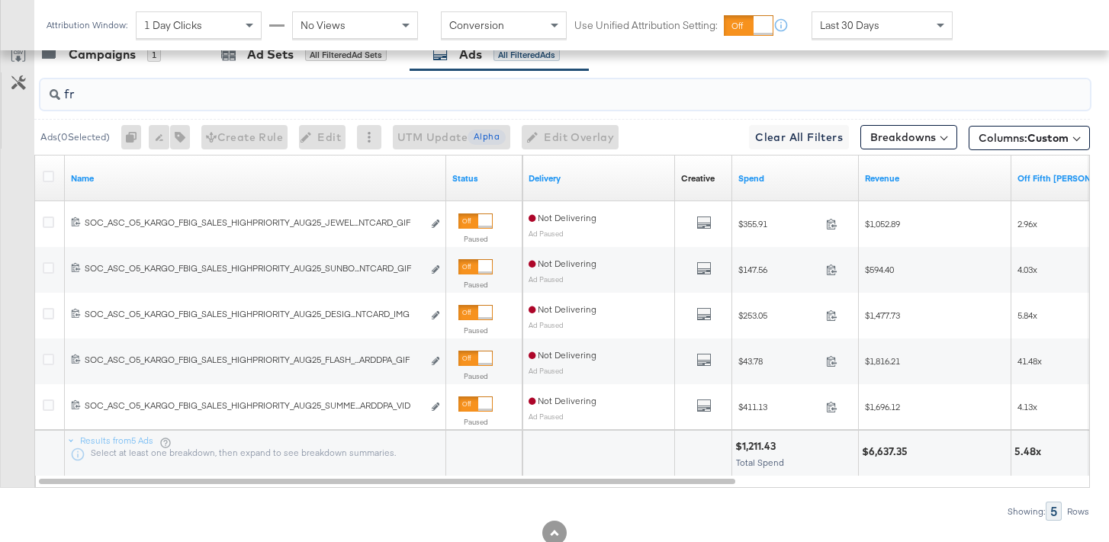
type input "f"
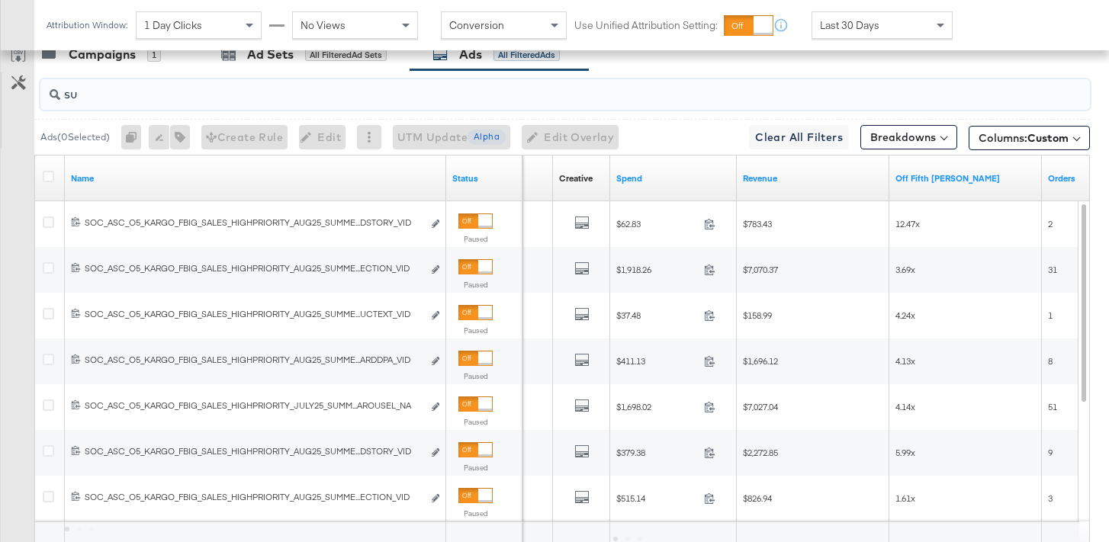
type input "s"
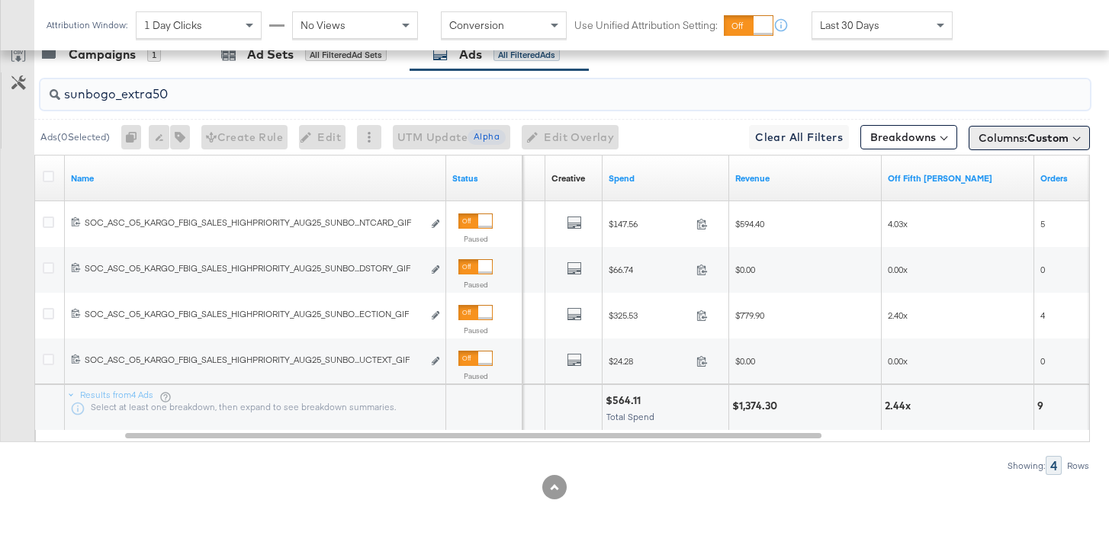
click at [1053, 135] on span "Custom" at bounding box center [1048, 138] width 41 height 14
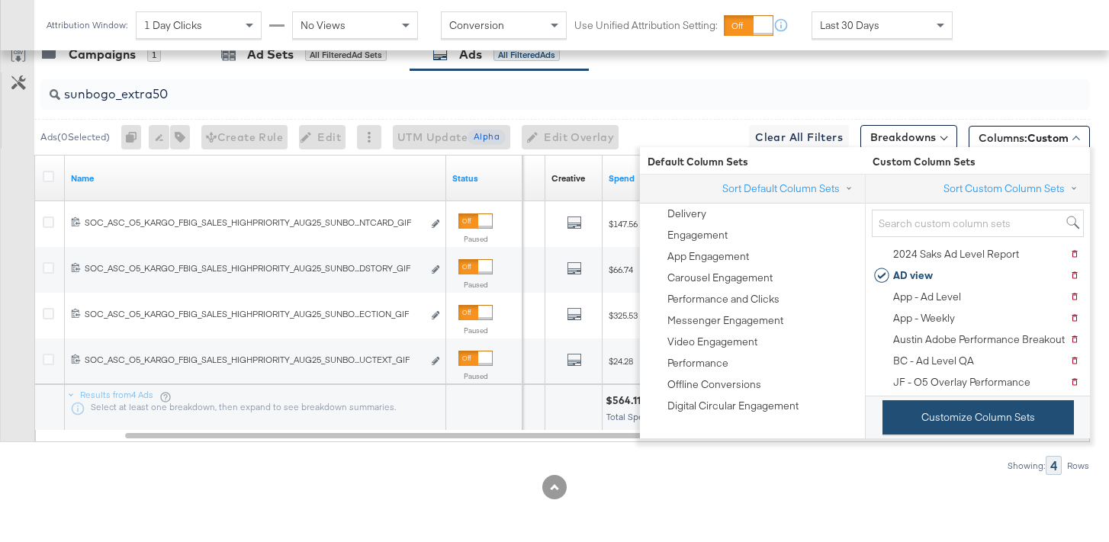
click at [925, 414] on button "Customize Column Sets" at bounding box center [978, 418] width 191 height 34
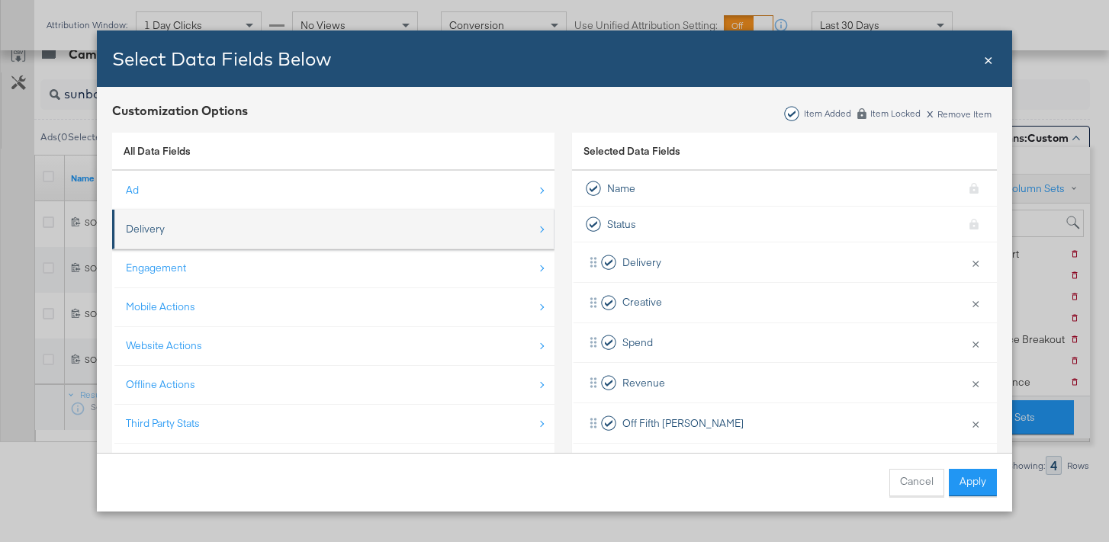
click at [365, 246] on li "Delivery" at bounding box center [333, 230] width 442 height 40
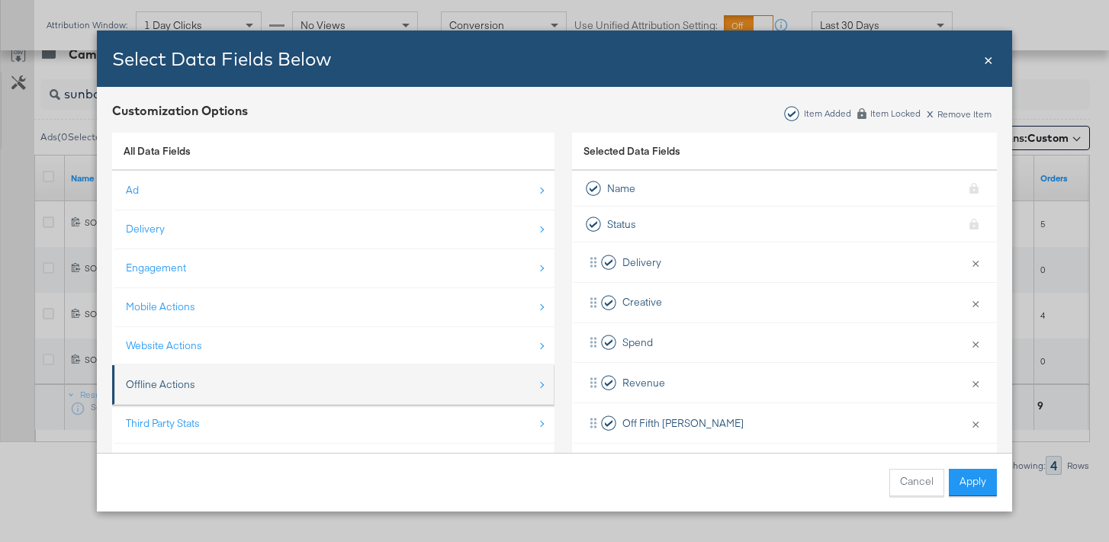
scroll to position [22, 0]
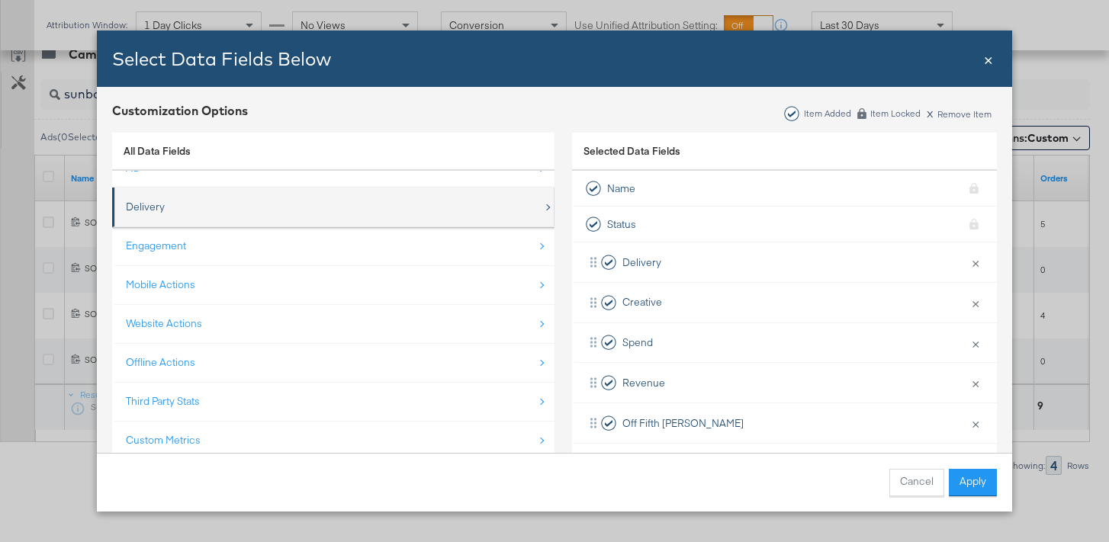
click at [236, 198] on div "Delivery" at bounding box center [334, 206] width 417 height 31
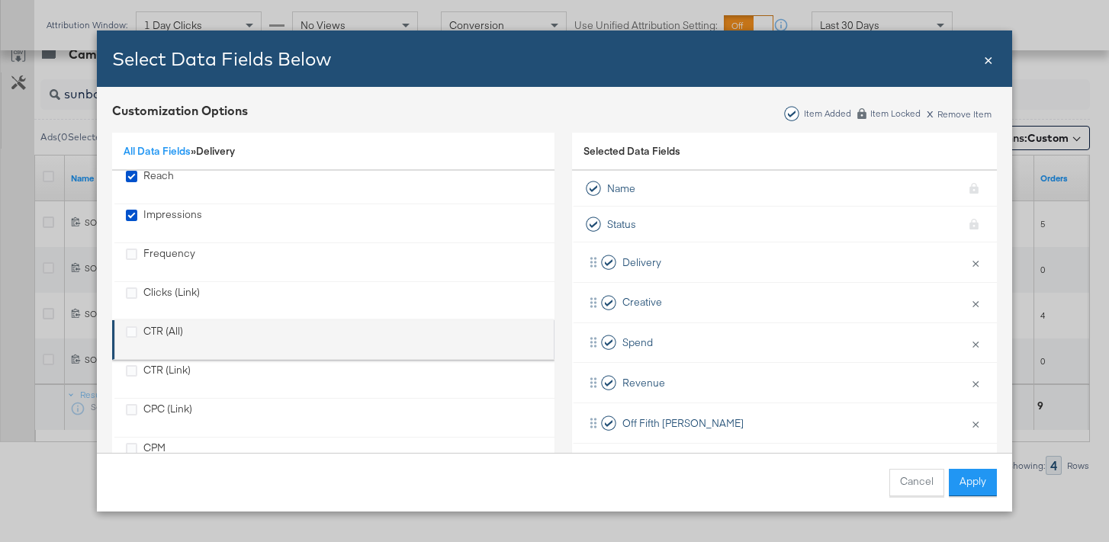
scroll to position [50, 0]
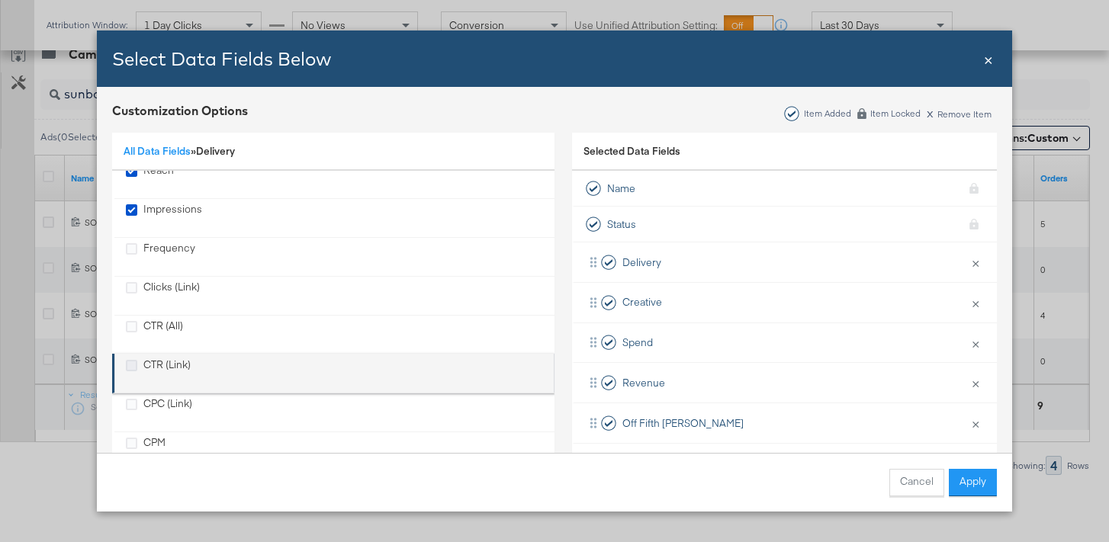
click at [135, 365] on icon "CTR (Link)" at bounding box center [131, 365] width 11 height 11
click at [0, 0] on input "CTR (Link)" at bounding box center [0, 0] width 0 height 0
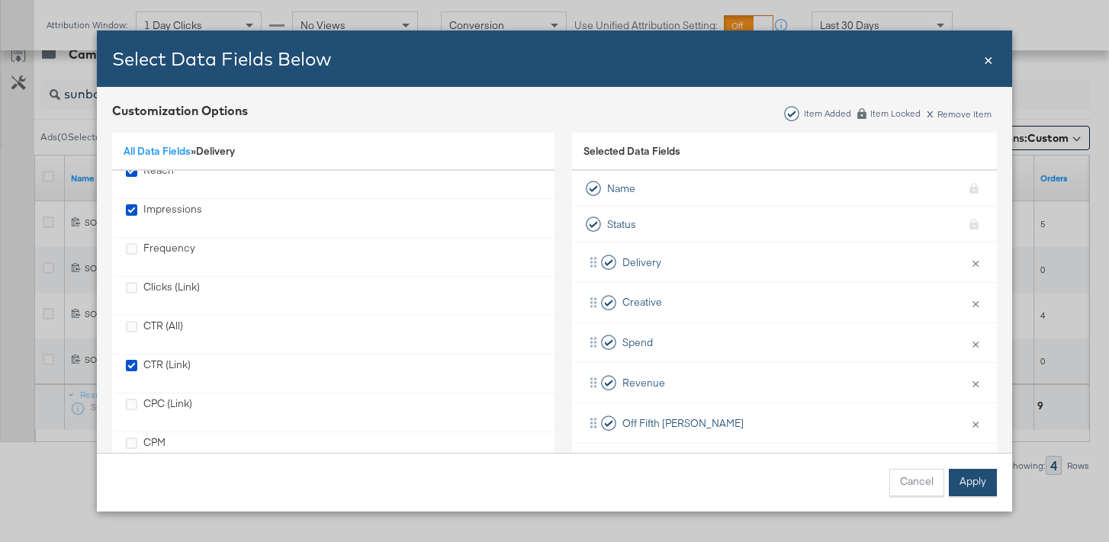
click at [978, 478] on button "Apply" at bounding box center [973, 482] width 48 height 27
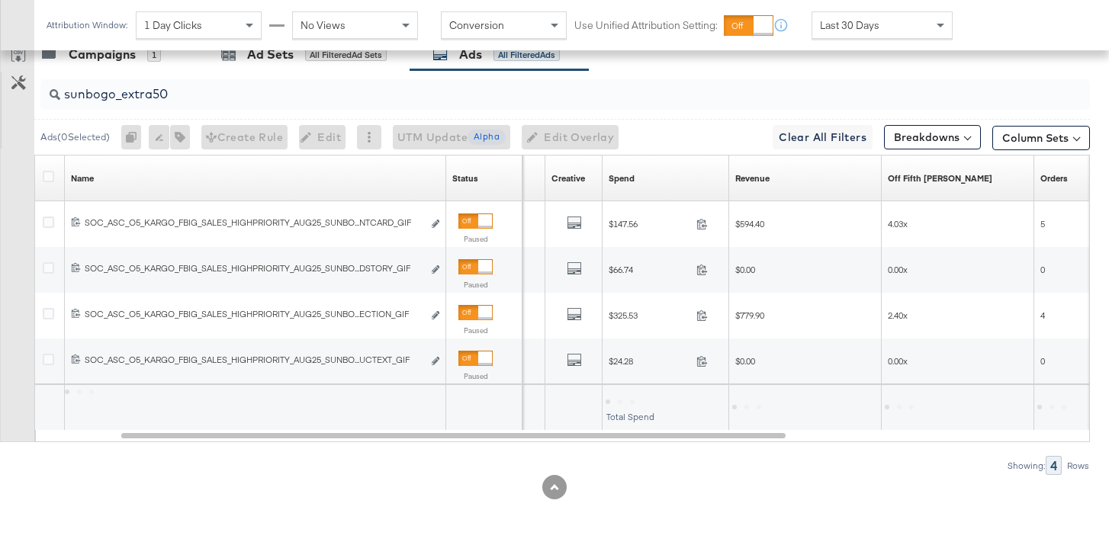
scroll to position [22, 0]
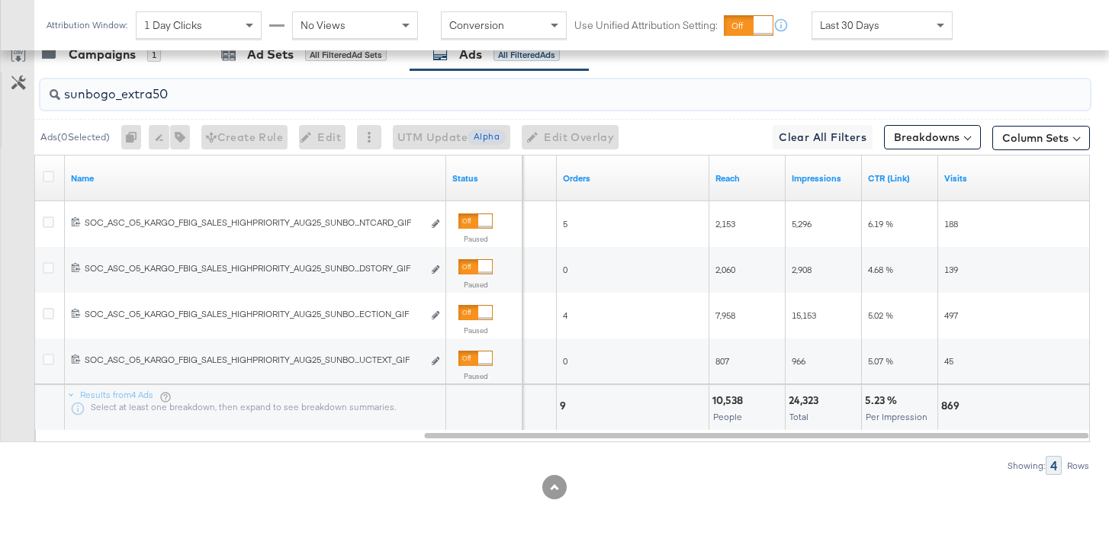
drag, startPoint x: 189, startPoint y: 100, endPoint x: 14, endPoint y: 97, distance: 174.7
click at [15, 98] on div "sunbogo_extra50 Ads ( 0 Selected) 0 Rename 0 ads Tags for 0 campaigns Create Ru…" at bounding box center [545, 272] width 1090 height 405
type input "n"
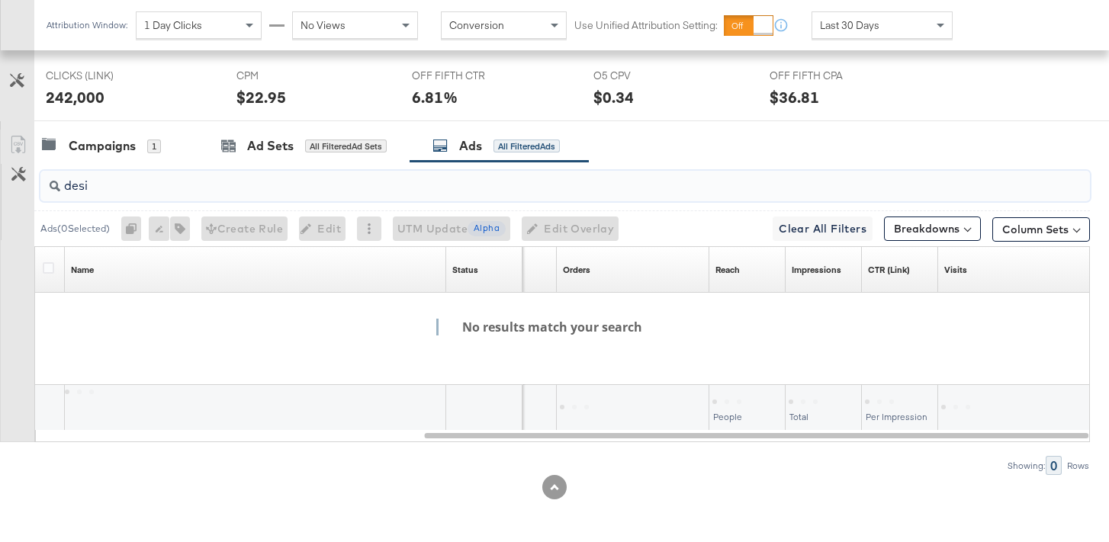
scroll to position [911, 0]
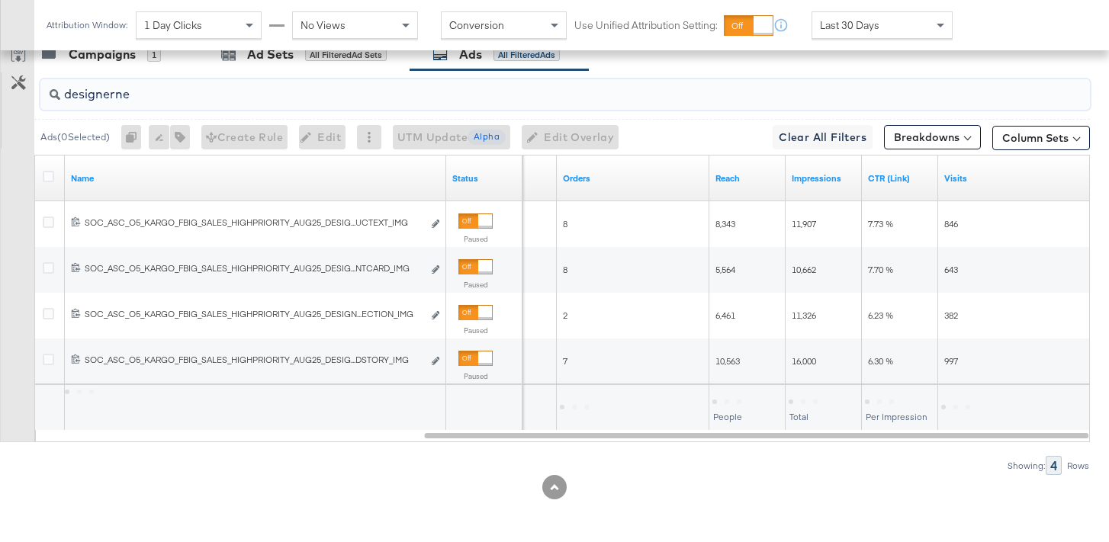
type input "designernew"
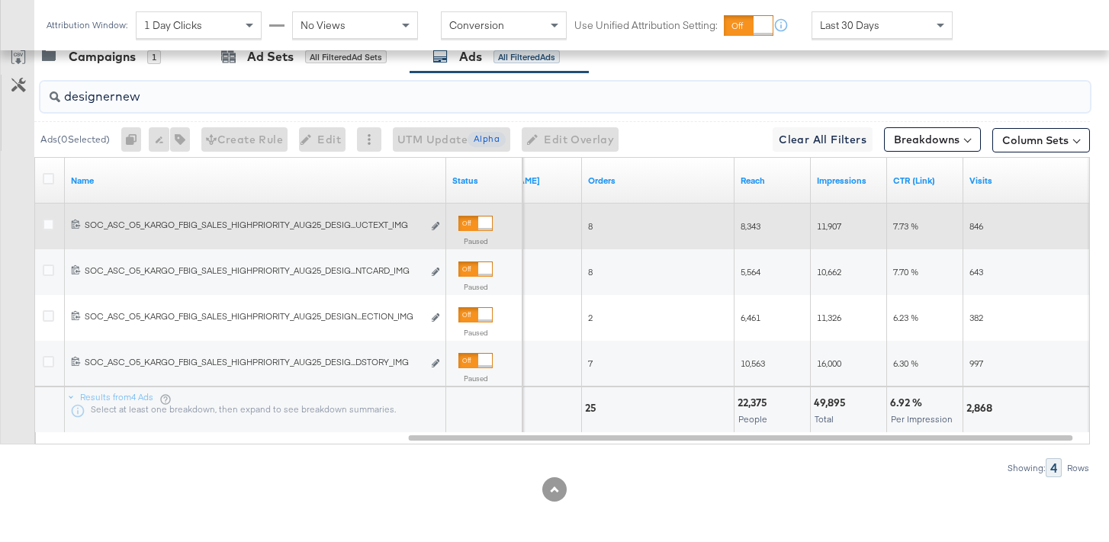
scroll to position [908, 0]
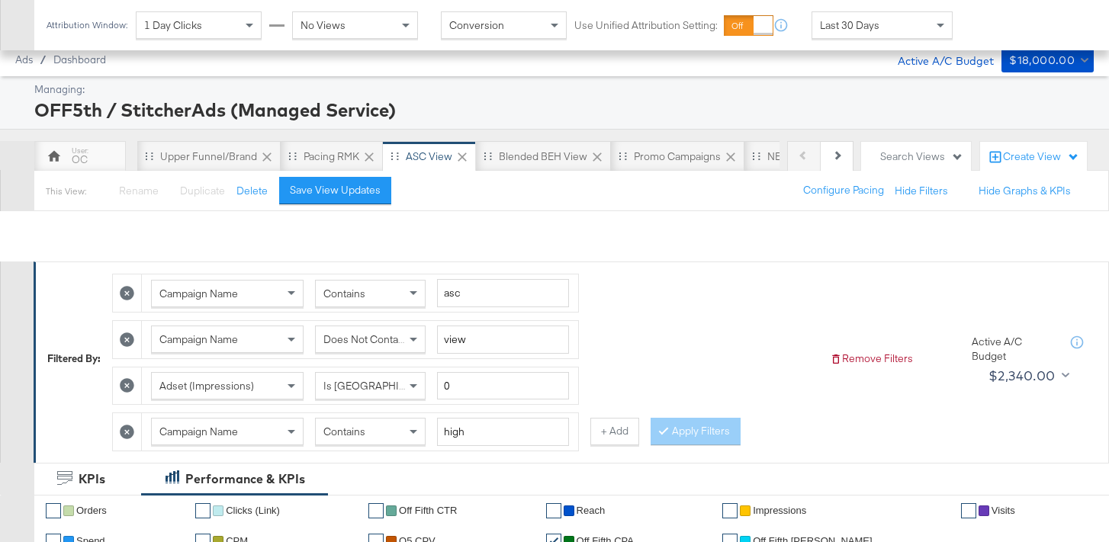
scroll to position [908, 0]
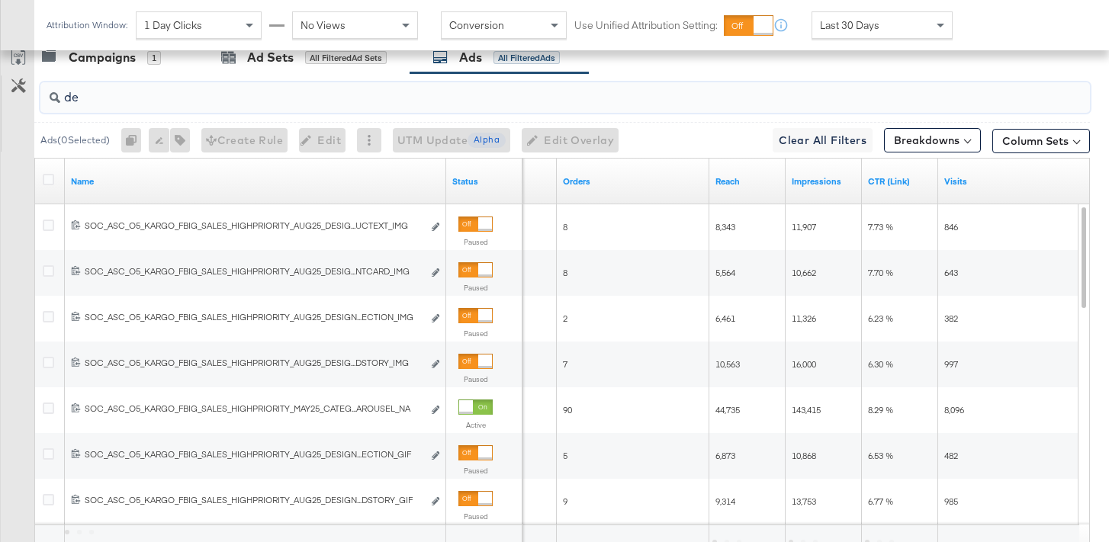
type input "d"
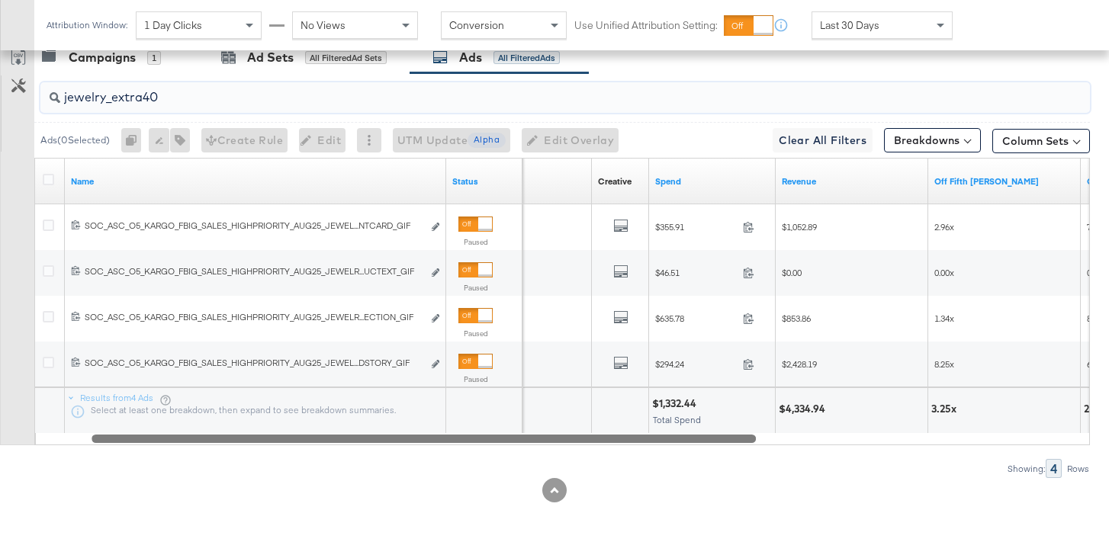
drag, startPoint x: 697, startPoint y: 439, endPoint x: 362, endPoint y: 423, distance: 335.2
click at [362, 424] on div "Name Status Delivery Creative Sorting Unavailable Spend Revenue Off Fifth [PERS…" at bounding box center [562, 302] width 1056 height 288
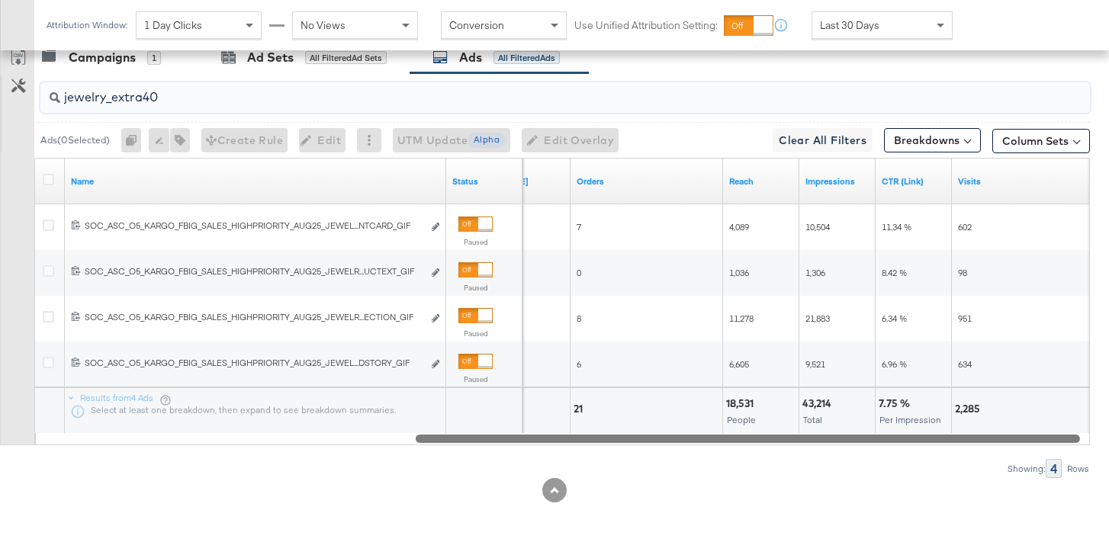
drag, startPoint x: 655, startPoint y: 440, endPoint x: 925, endPoint y: 436, distance: 269.3
click at [925, 436] on div at bounding box center [748, 438] width 664 height 13
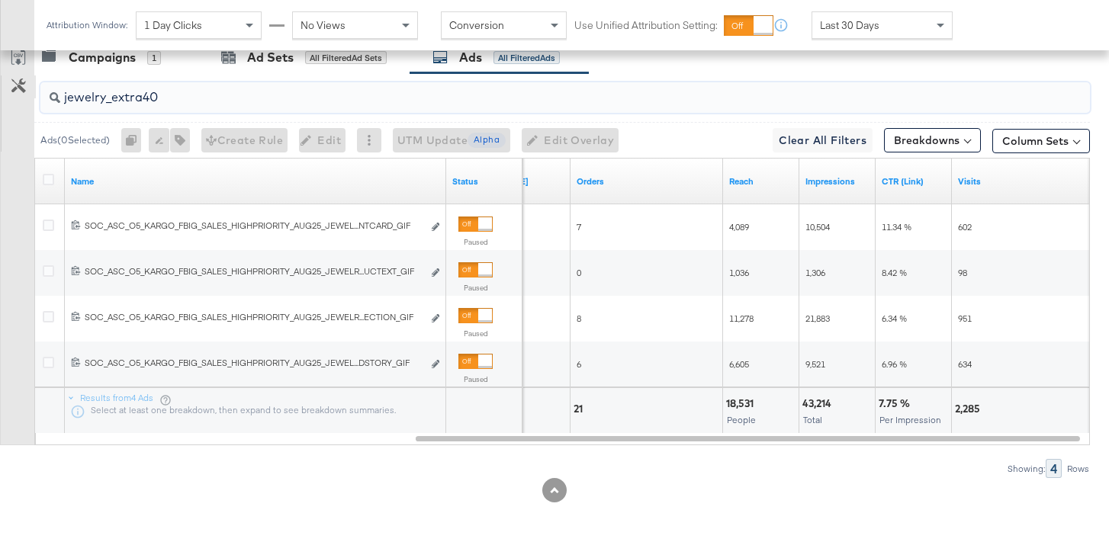
drag, startPoint x: 208, startPoint y: 103, endPoint x: 18, endPoint y: 94, distance: 190.9
click at [18, 94] on div "jewelry_extra40 Ads ( 0 Selected) 0 Rename 0 ads Tags for 0 campaigns Create Ru…" at bounding box center [545, 275] width 1090 height 405
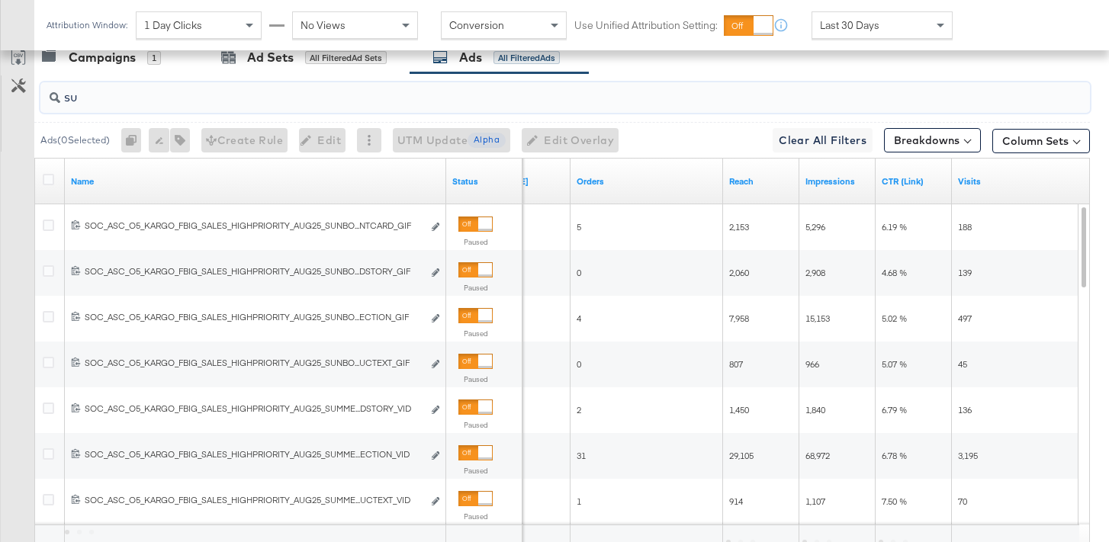
drag, startPoint x: 159, startPoint y: 105, endPoint x: 41, endPoint y: 98, distance: 118.4
click at [42, 99] on div "su" at bounding box center [565, 97] width 1050 height 31
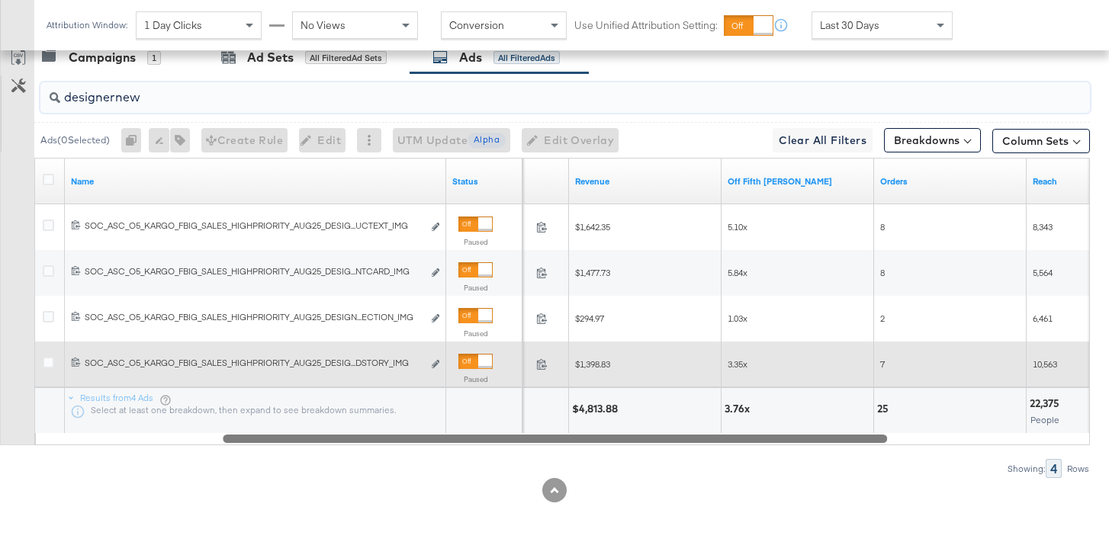
drag, startPoint x: 610, startPoint y: 439, endPoint x: 427, endPoint y: 383, distance: 191.6
click at [425, 383] on div "Name Status Spend Revenue Off Fifth LC ROAS Orders Reach 120233017504480612 SOC…" at bounding box center [562, 302] width 1056 height 288
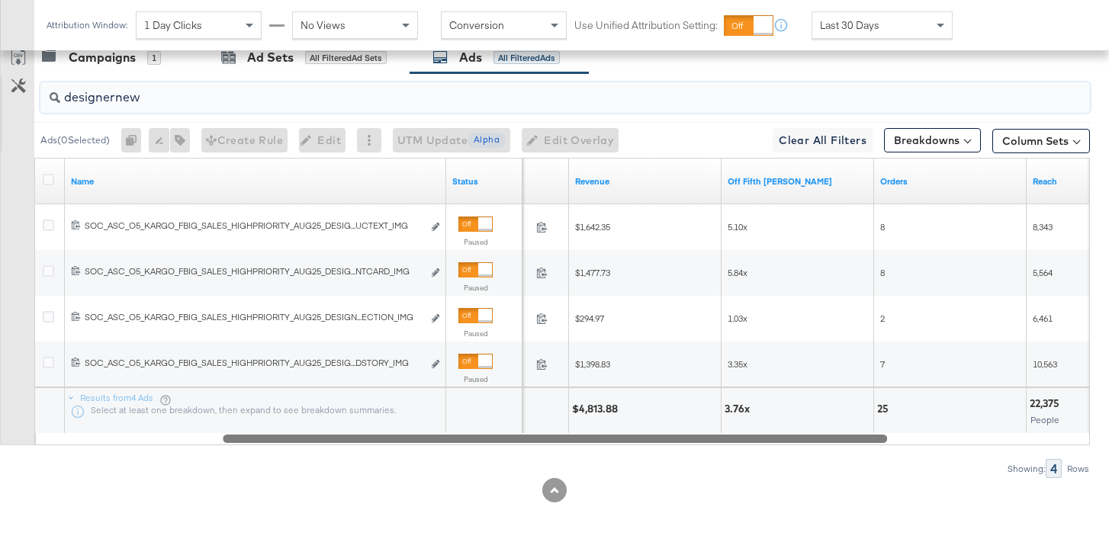
click at [168, 107] on div "designernew" at bounding box center [565, 97] width 1050 height 31
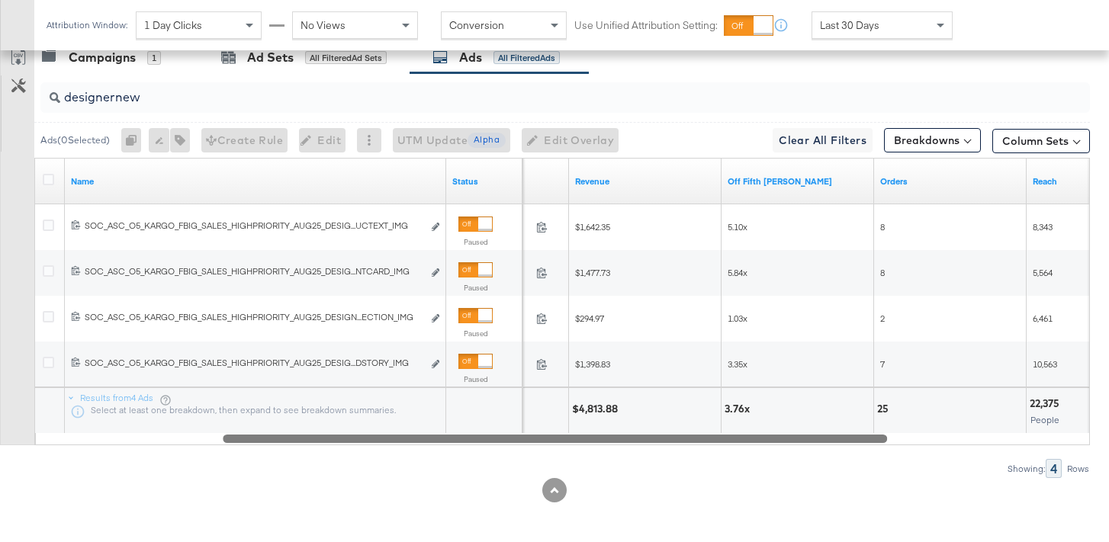
click at [168, 107] on div "designernew" at bounding box center [565, 97] width 1050 height 31
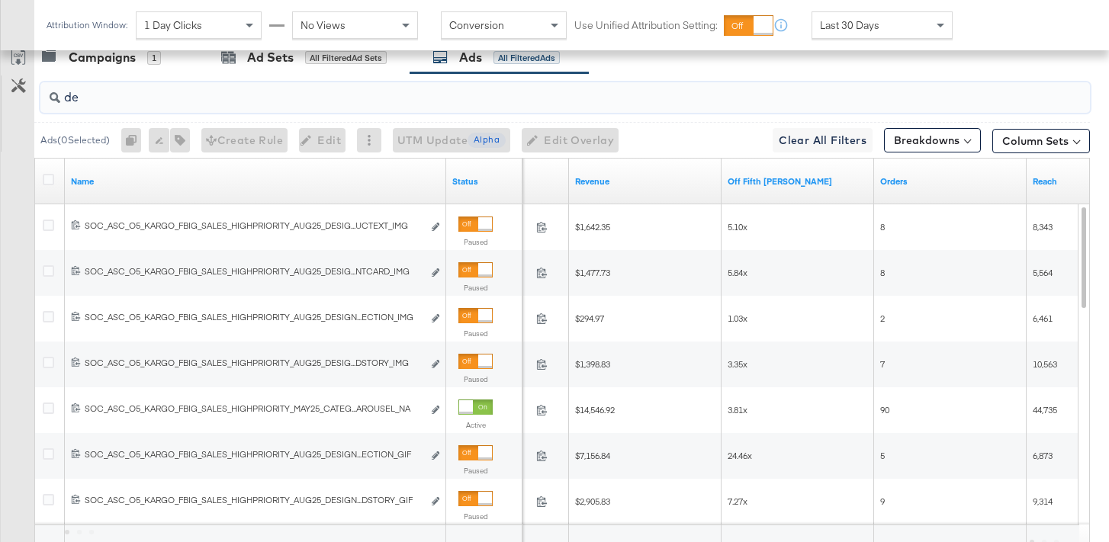
type input "d"
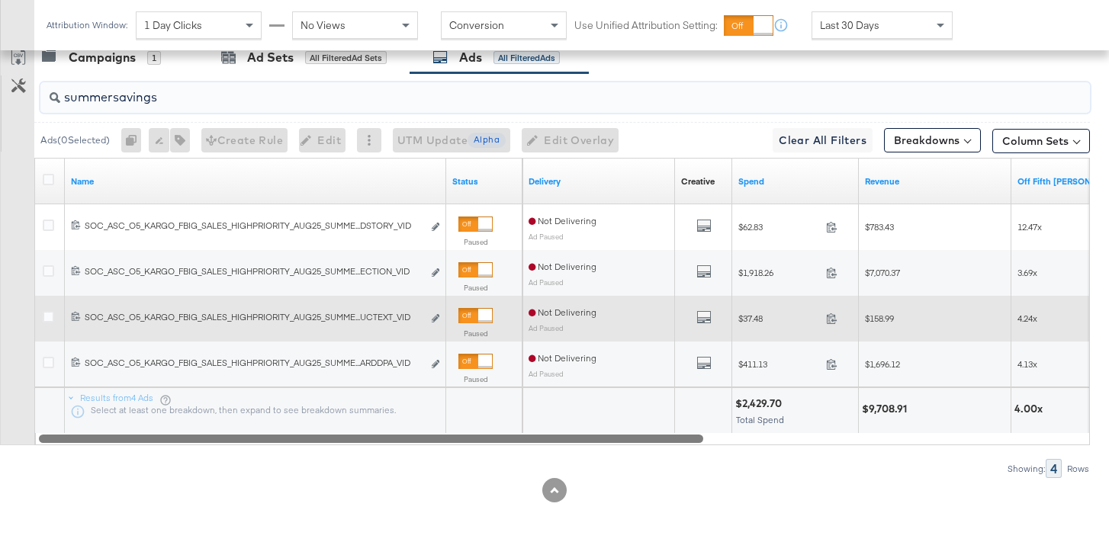
drag, startPoint x: 538, startPoint y: 436, endPoint x: 292, endPoint y: 394, distance: 249.1
click at [292, 394] on div "Name Status Delivery Creative Sorting Unavailable Spend Revenue Off Fifth LC RO…" at bounding box center [562, 302] width 1056 height 288
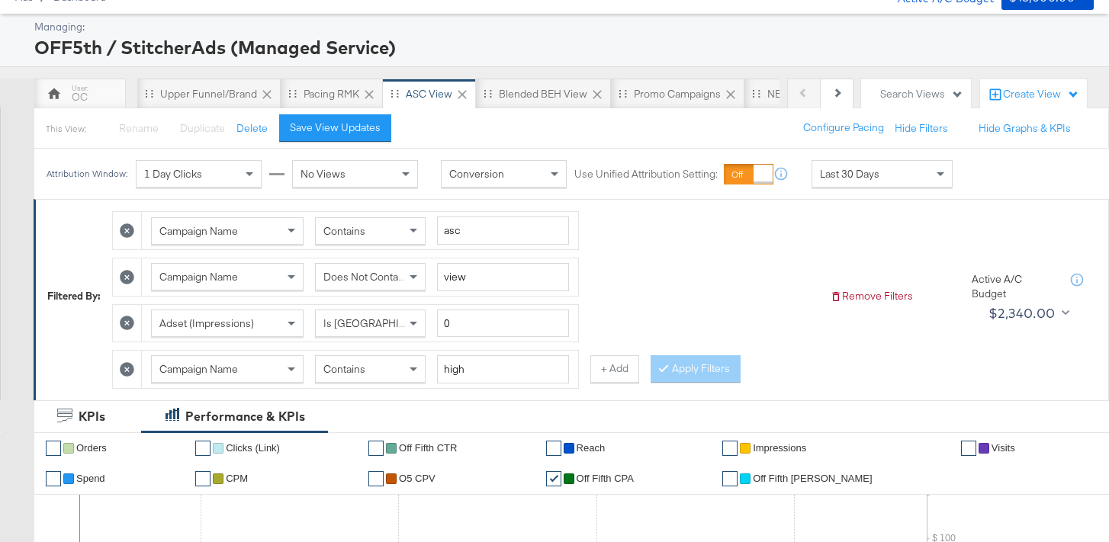
scroll to position [0, 0]
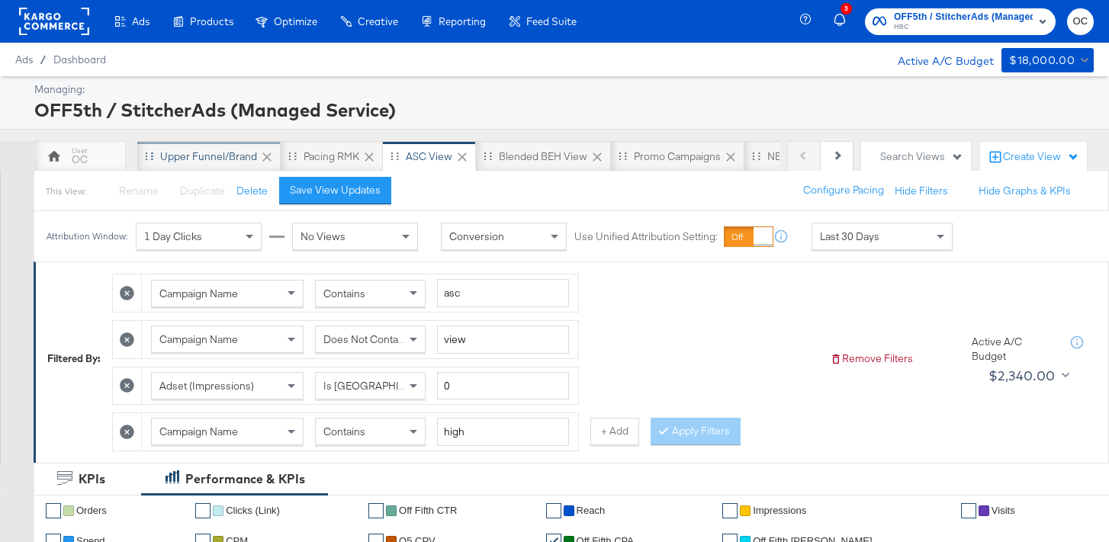
type input "summersavings"
click at [208, 164] on div "Upper Funnel/Brand" at bounding box center [208, 156] width 143 height 31
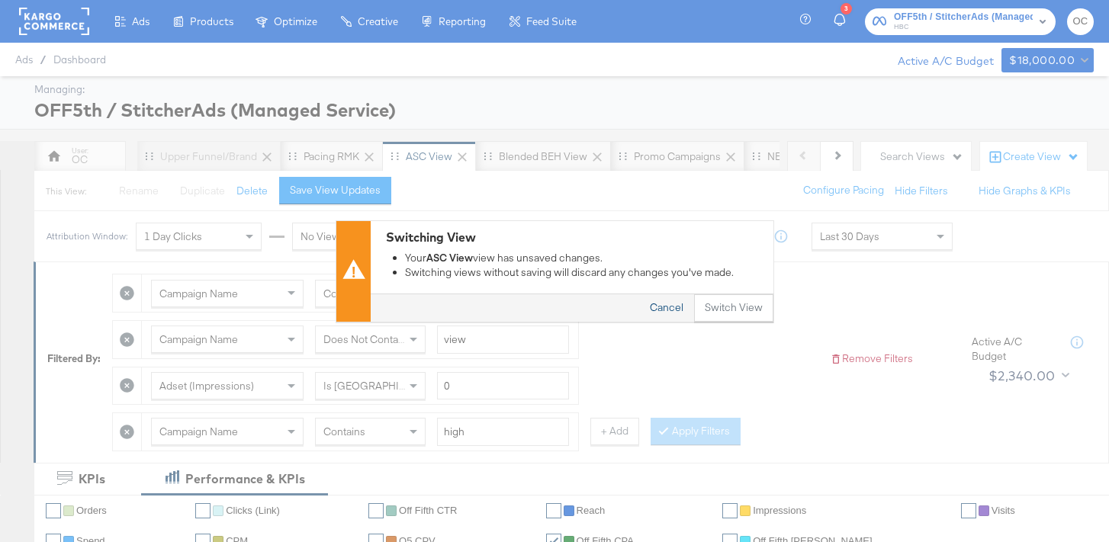
click at [672, 308] on button "Cancel" at bounding box center [666, 307] width 55 height 27
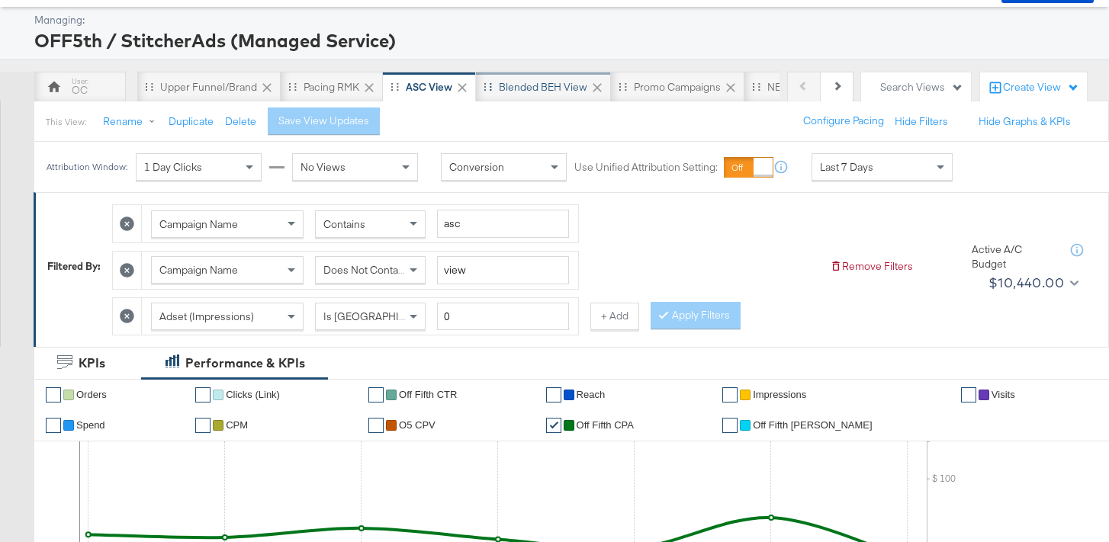
scroll to position [34, 0]
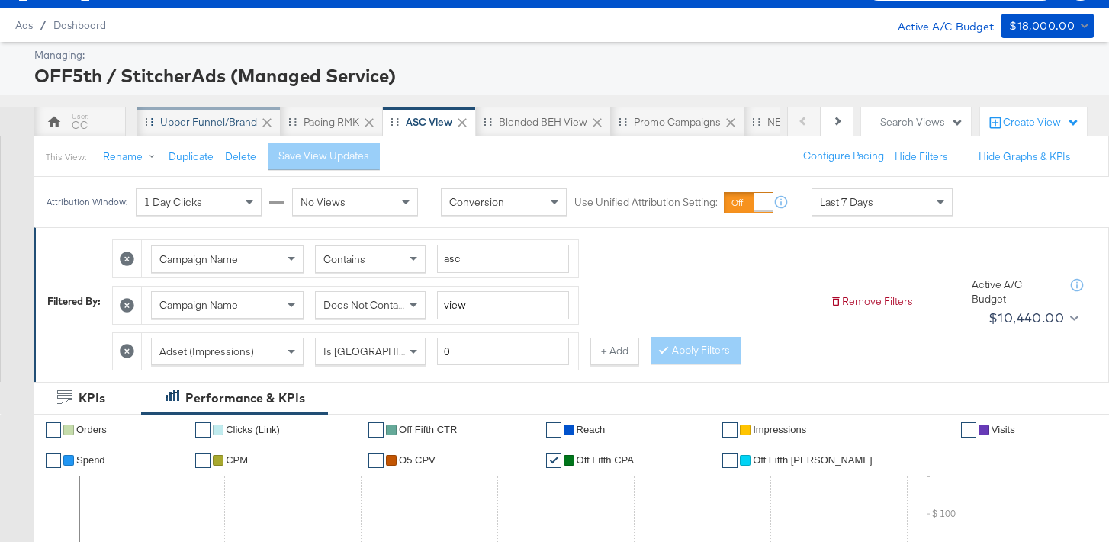
click at [245, 124] on div "Upper Funnel/Brand" at bounding box center [208, 122] width 97 height 14
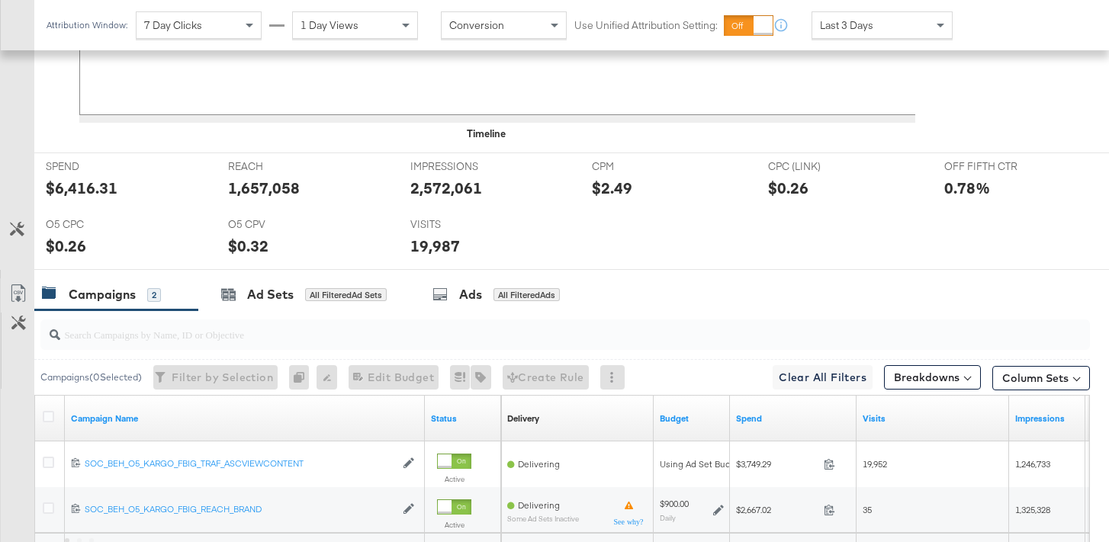
scroll to position [727, 0]
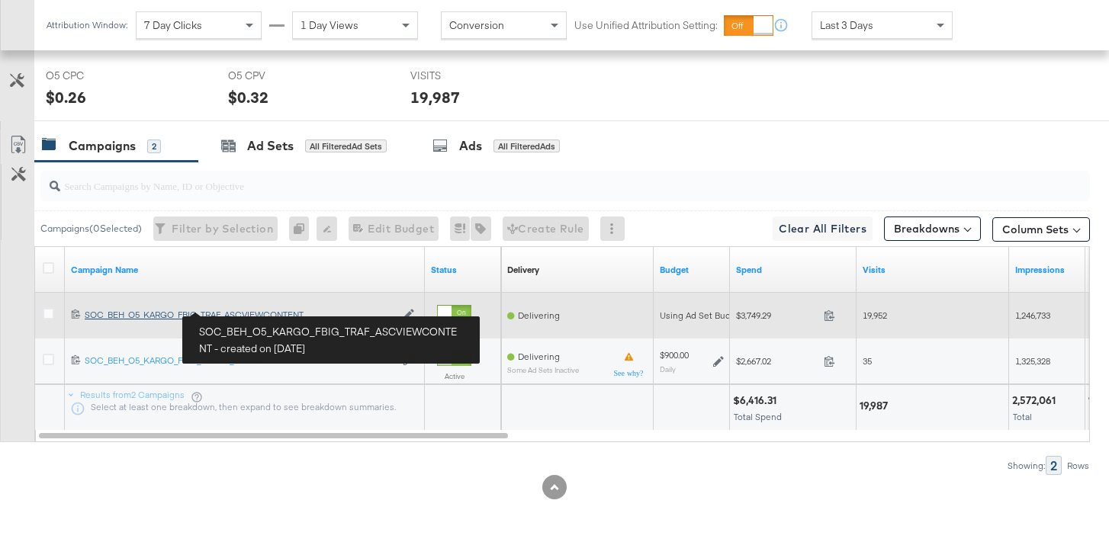
click at [294, 321] on link "SOC_BEH_O5_KARGO_FBIG_TRAF_ASCVIEWCONTENT SOC_BEH_O5_KARGO_FBIG_TRAF_ASCVIEWCON…" at bounding box center [240, 315] width 310 height 13
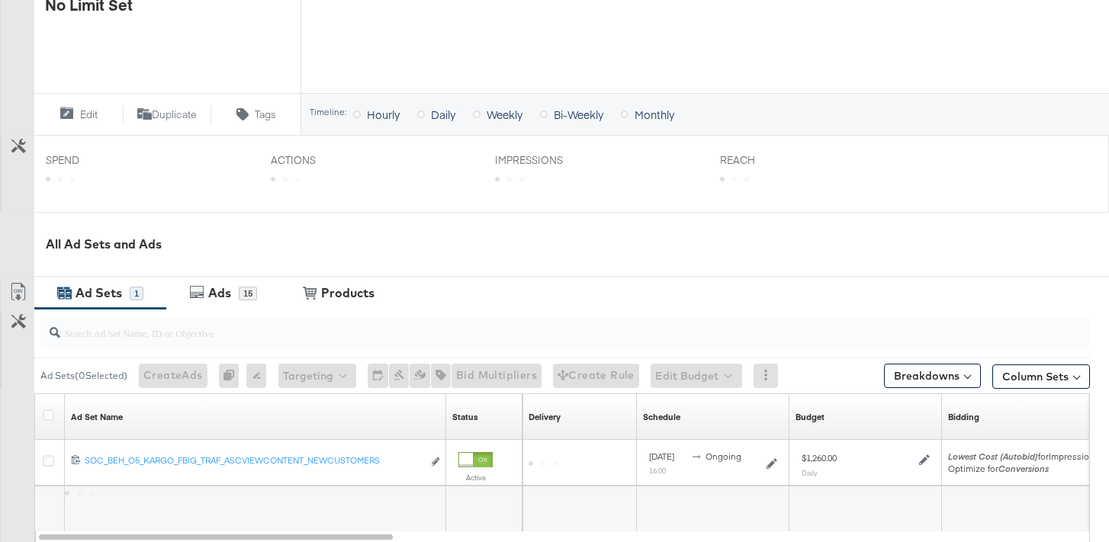
scroll to position [503, 0]
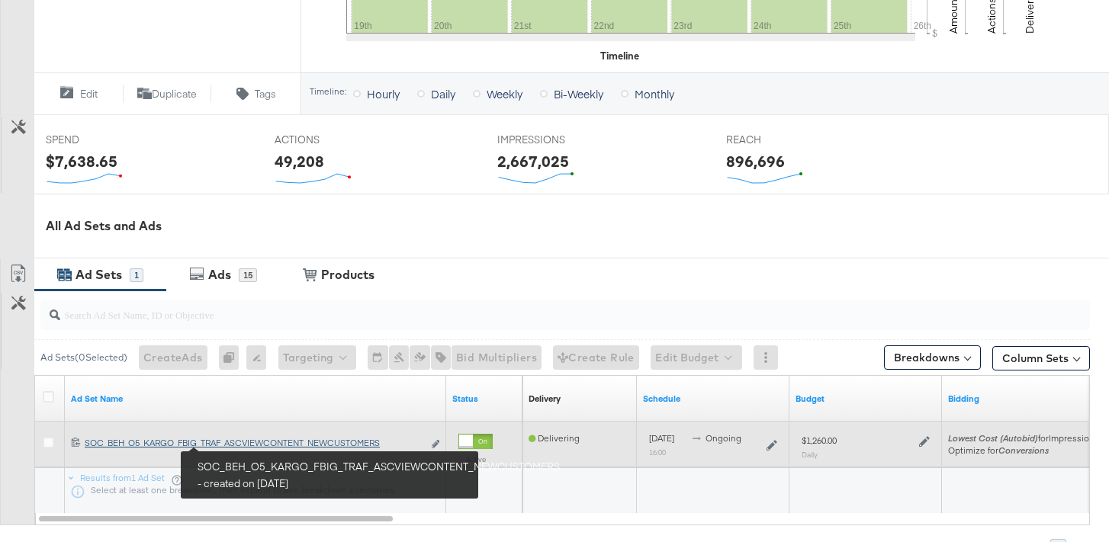
click at [238, 445] on div "SOC_BEH_O5_KARGO_FBIG_TRAF_ASCVIEWCONTENT_NEWCUSTOMERS SOC_BEH_O5_KARGO_FBIG_TR…" at bounding box center [254, 443] width 338 height 12
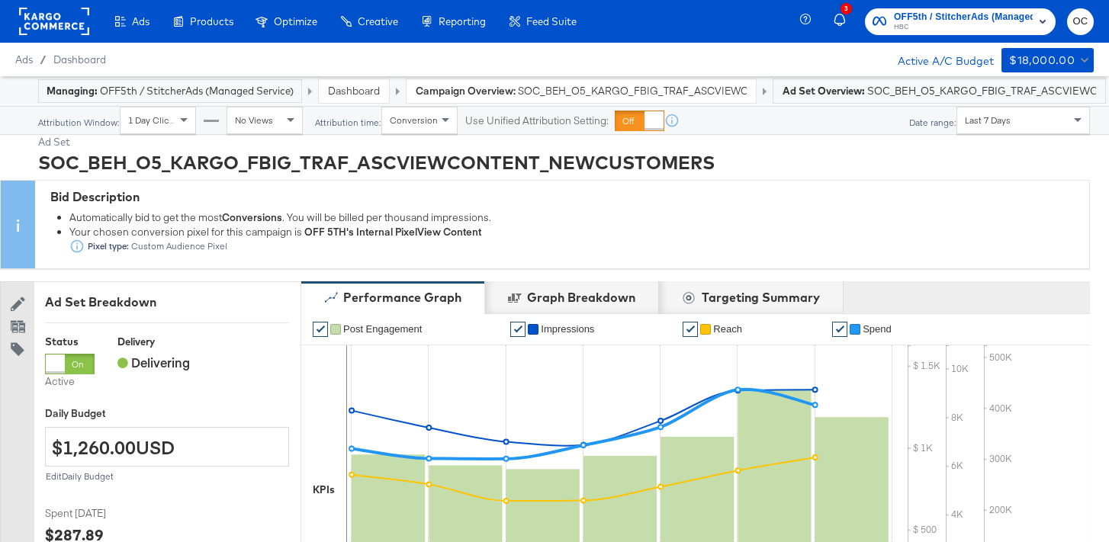
click at [989, 128] on div "Last 7 Days" at bounding box center [1023, 121] width 132 height 26
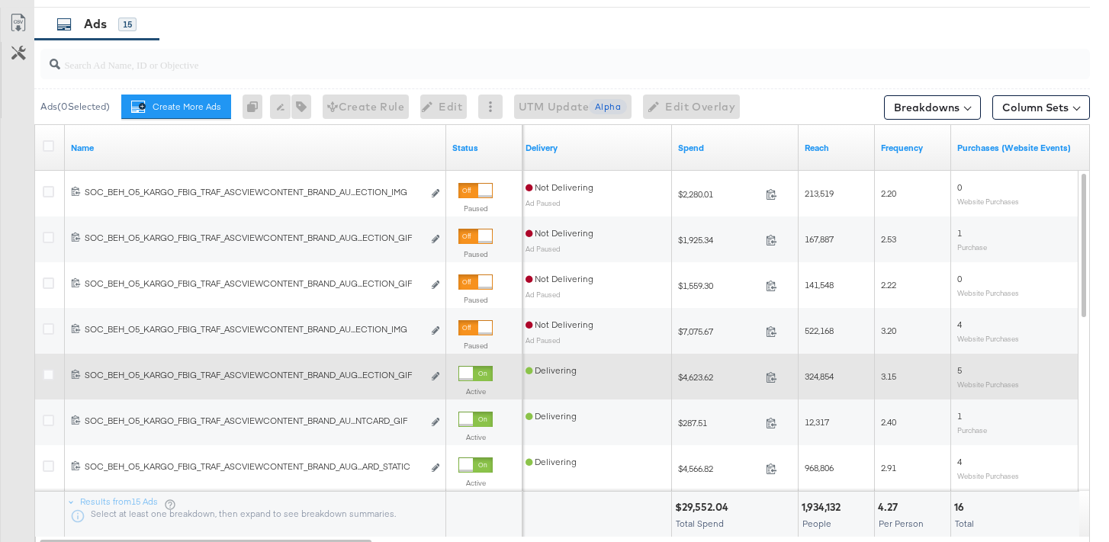
scroll to position [801, 0]
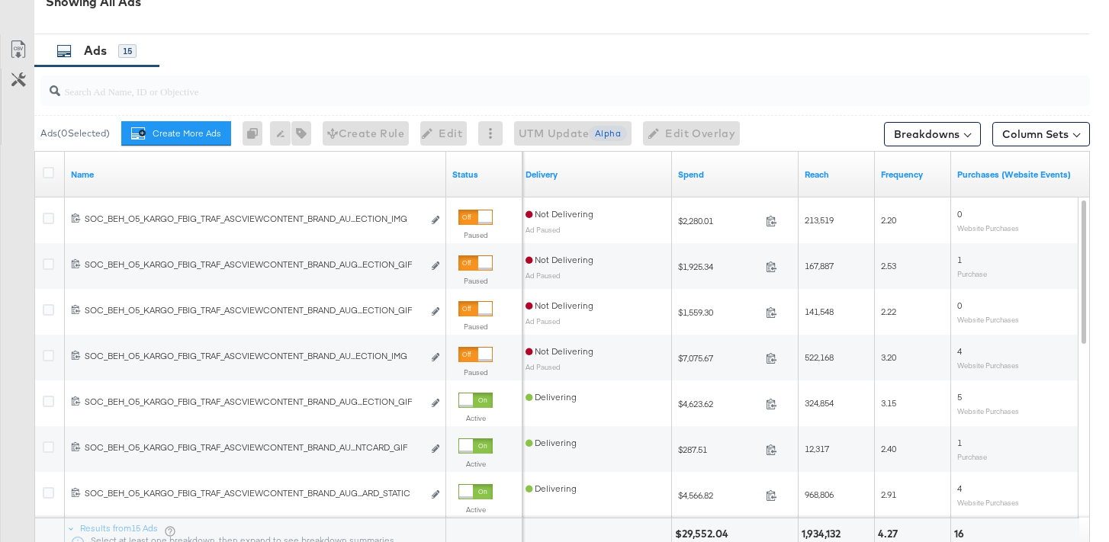
click at [246, 99] on div at bounding box center [565, 91] width 1050 height 31
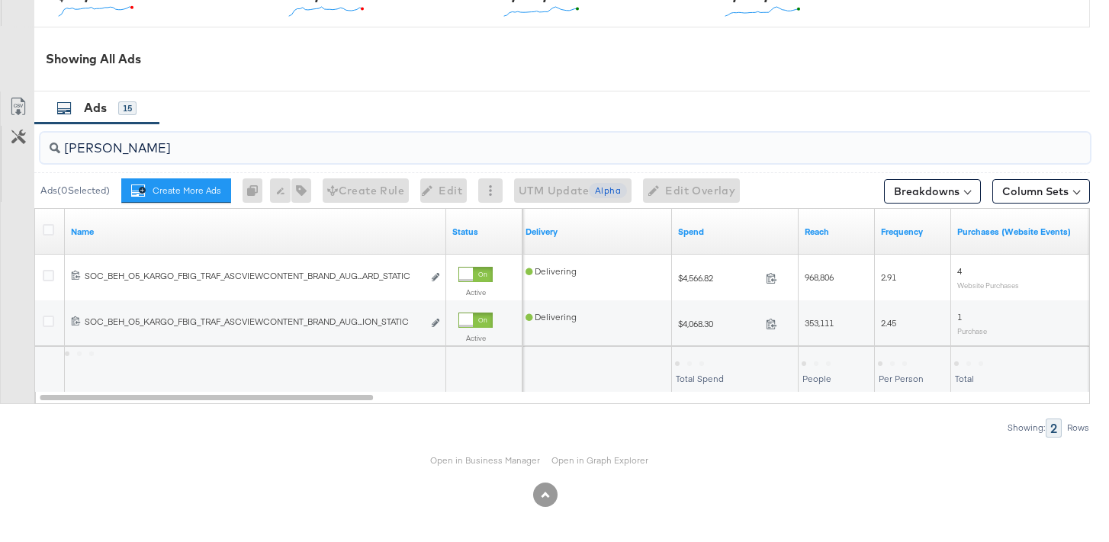
scroll to position [743, 0]
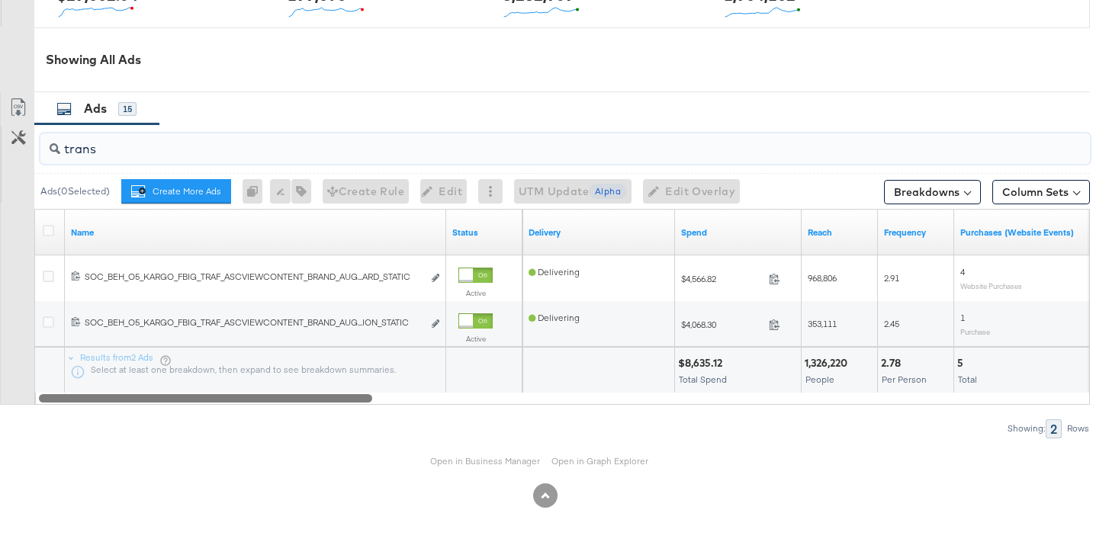
drag, startPoint x: 297, startPoint y: 397, endPoint x: 253, endPoint y: 388, distance: 44.4
click at [254, 388] on div "Name Status Delivery Spend Reach Frequency Purchases (Website Events) 120232303…" at bounding box center [562, 307] width 1056 height 196
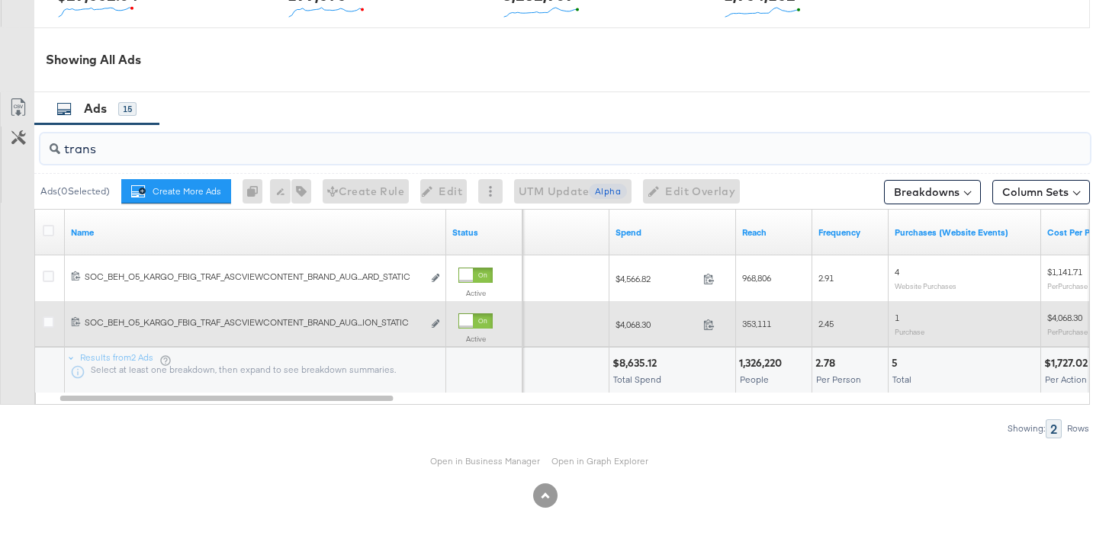
scroll to position [742, 0]
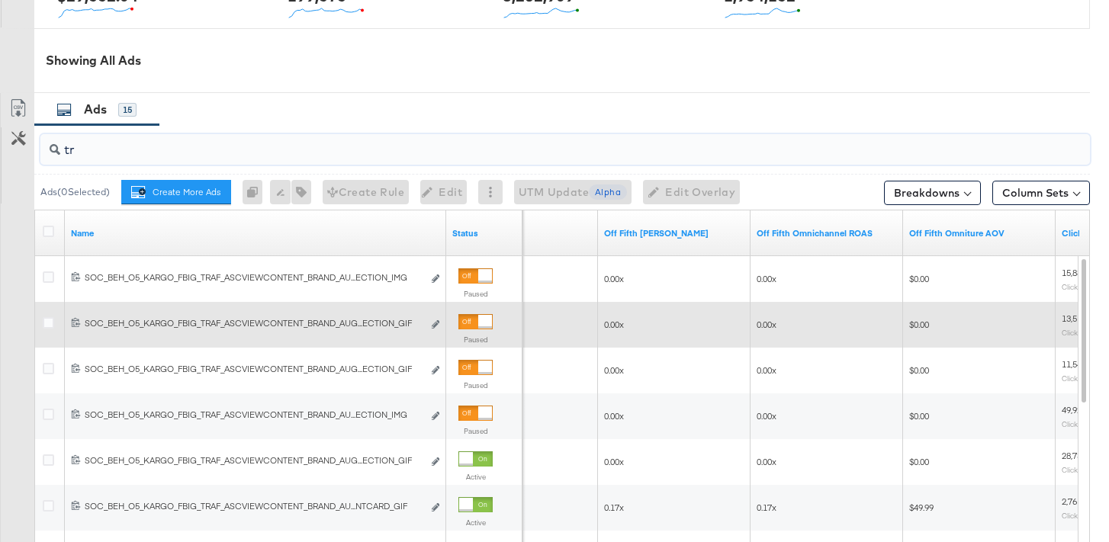
type input "t"
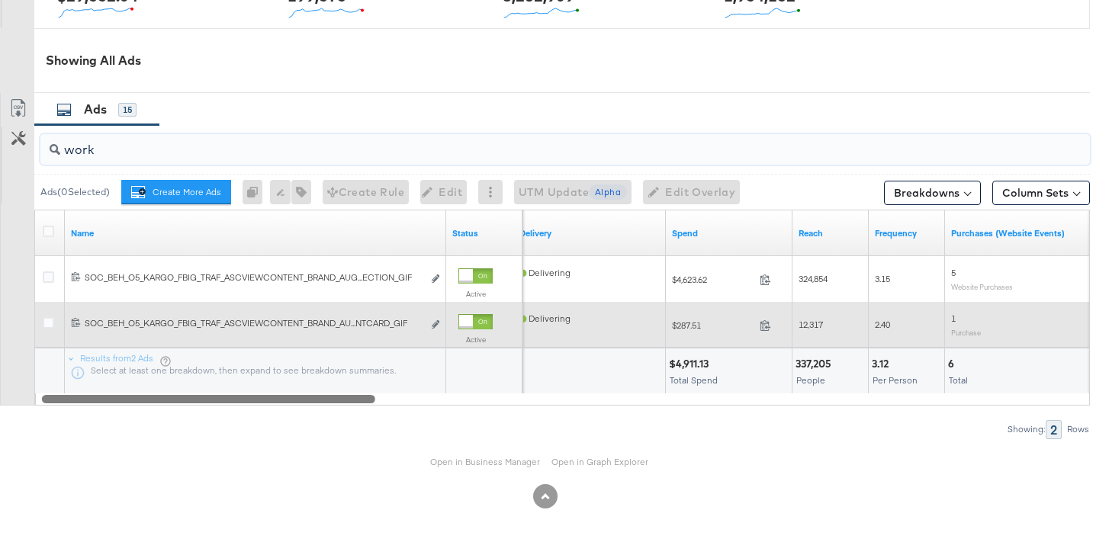
drag, startPoint x: 702, startPoint y: 400, endPoint x: 156, endPoint y: 437, distance: 546.7
click at [156, 437] on div "work Ads ( 0 Selected) Create More Ads Create more ads for this ad set 0 Rename…" at bounding box center [545, 282] width 1090 height 314
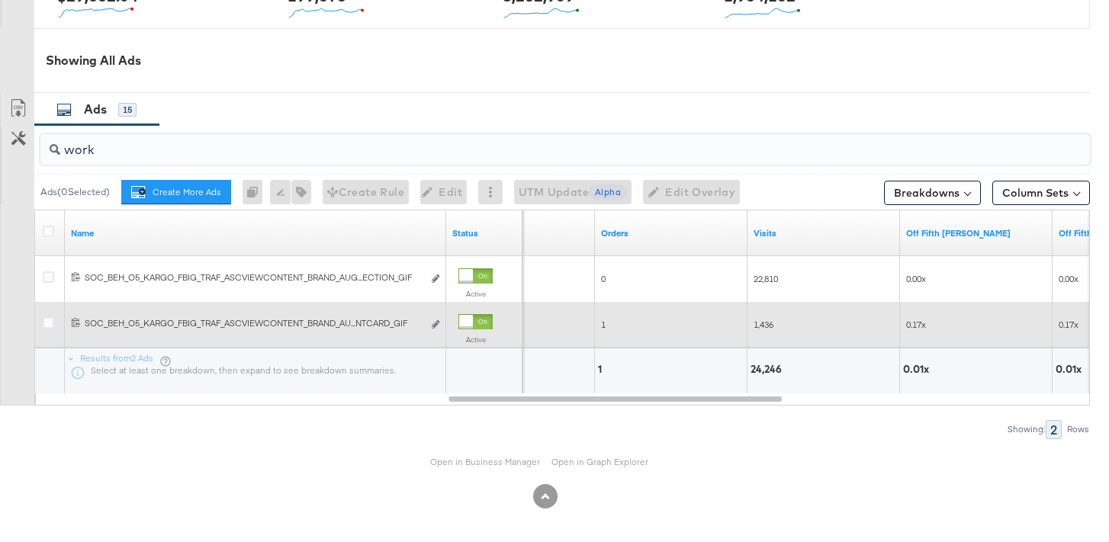
scroll to position [741, 0]
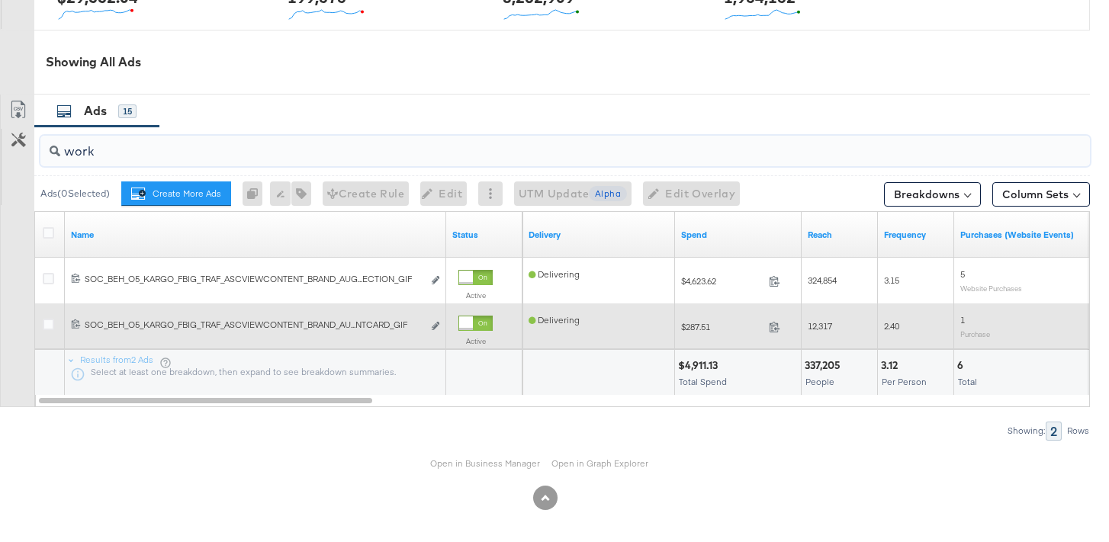
type input "work"
